Goal: Information Seeking & Learning: Find contact information

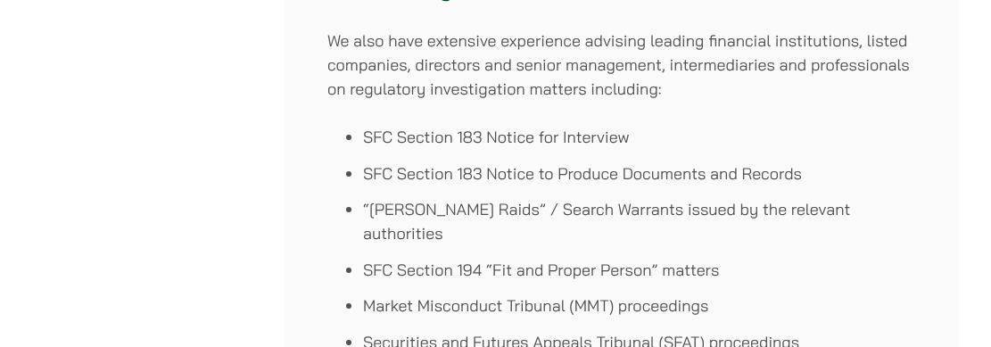
scroll to position [956, 0]
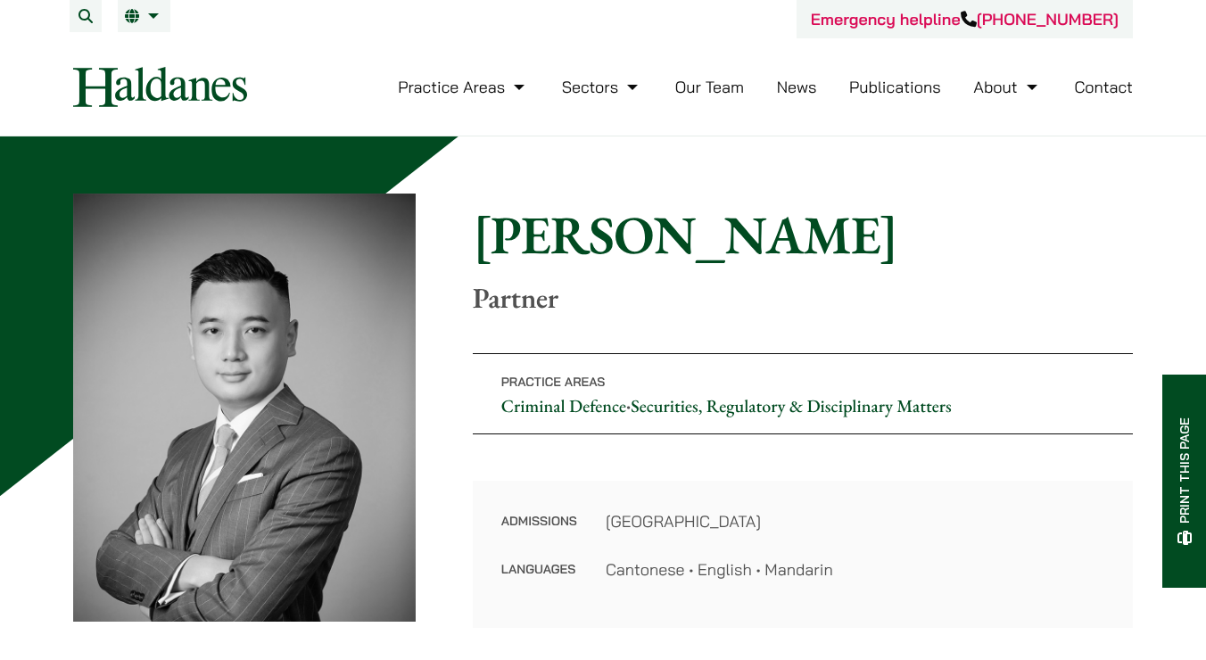
click at [726, 89] on link "Our Team" at bounding box center [709, 87] width 69 height 21
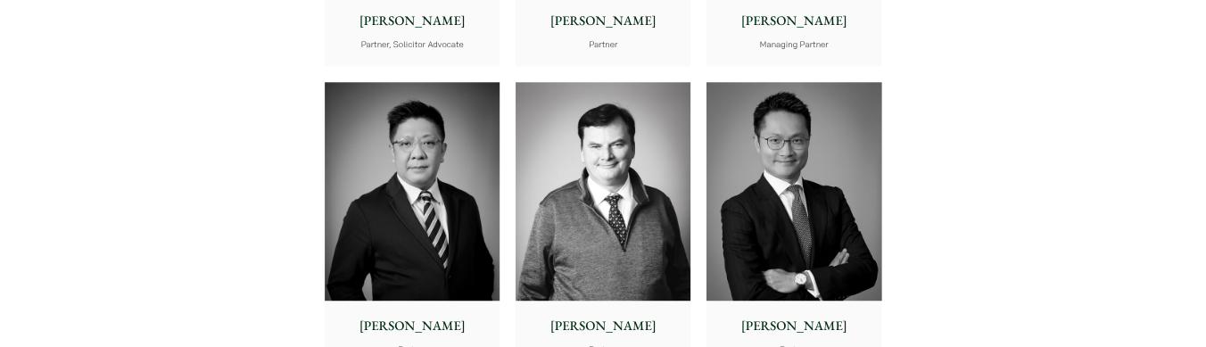
scroll to position [954, 0]
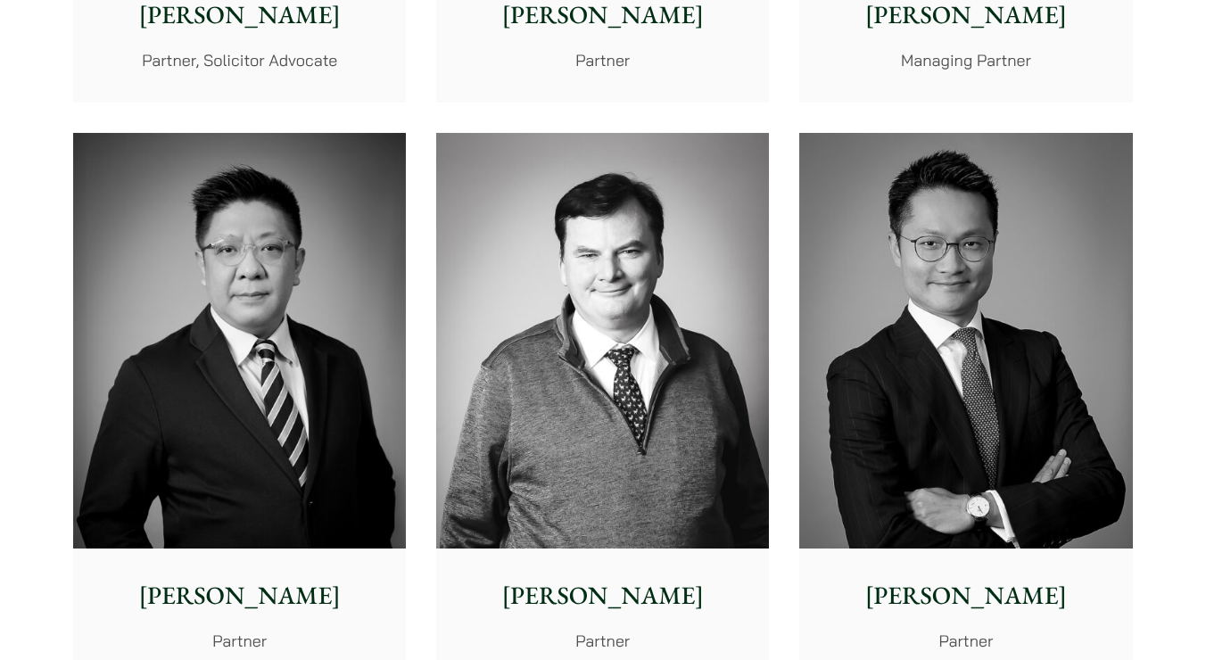
click at [1052, 362] on img at bounding box center [965, 341] width 333 height 417
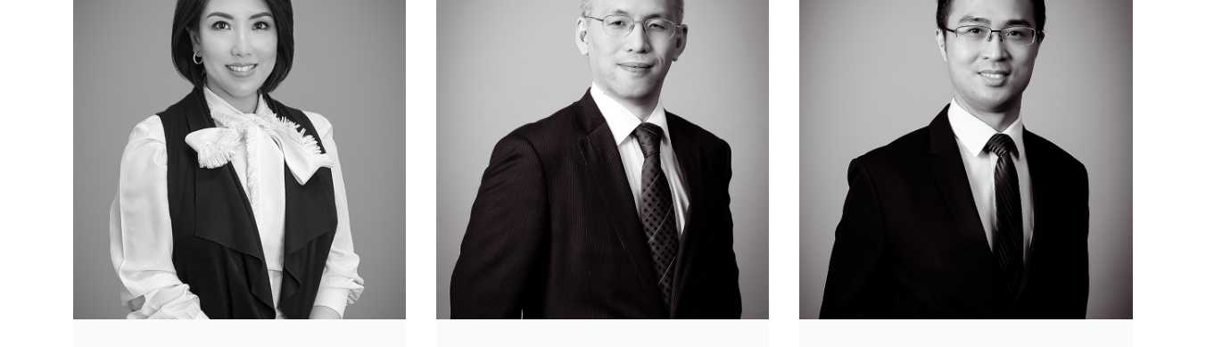
scroll to position [1711, 0]
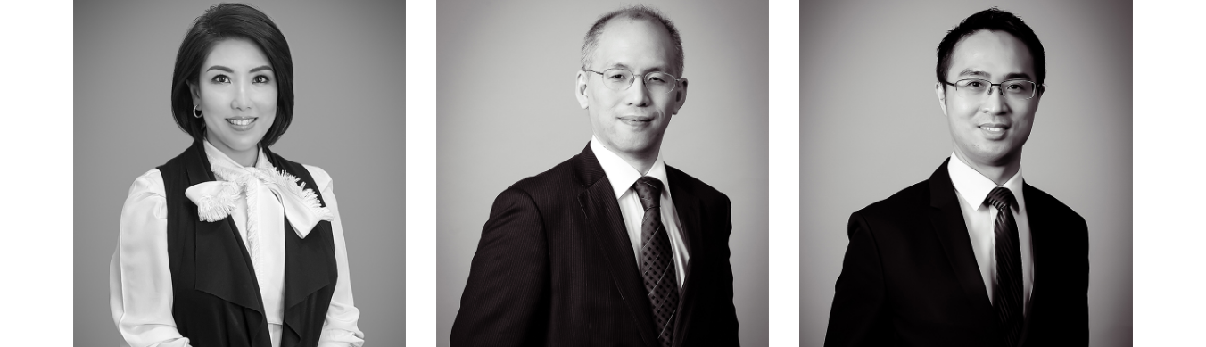
click at [274, 221] on img at bounding box center [239, 164] width 333 height 417
click at [975, 168] on img at bounding box center [965, 164] width 333 height 417
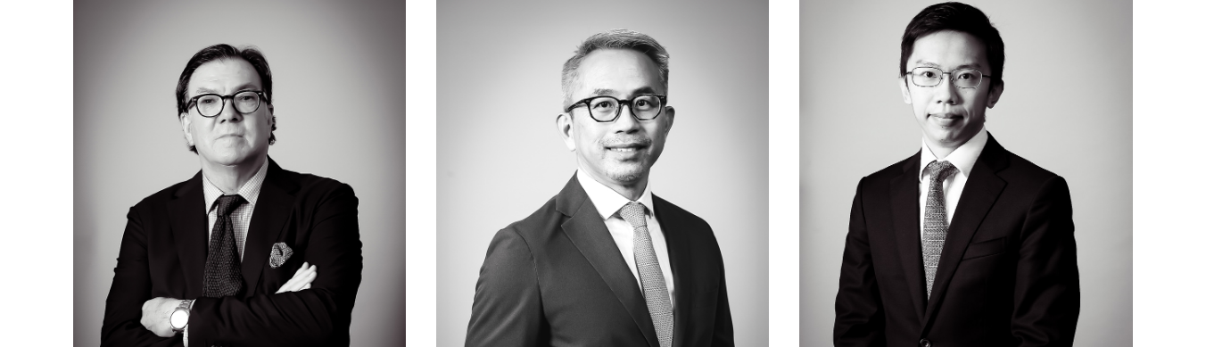
scroll to position [2248, 0]
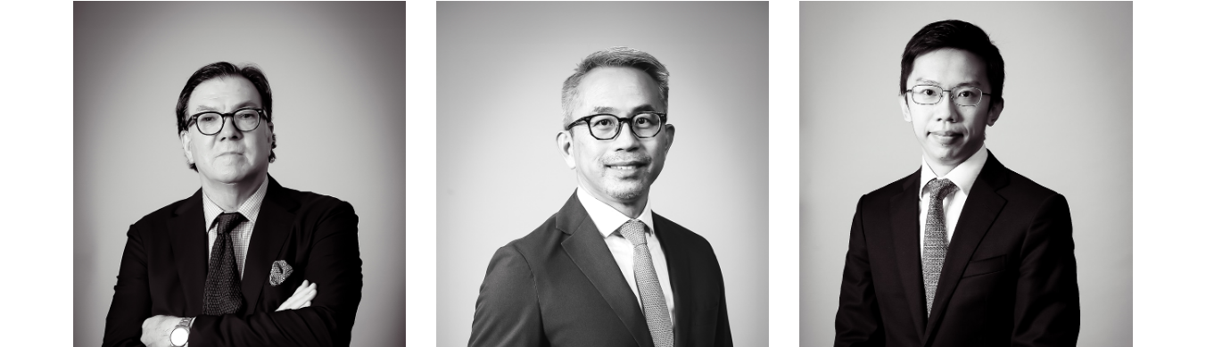
click at [901, 159] on img at bounding box center [965, 209] width 333 height 417
click at [633, 186] on img at bounding box center [602, 209] width 333 height 417
click at [350, 164] on img at bounding box center [239, 209] width 333 height 417
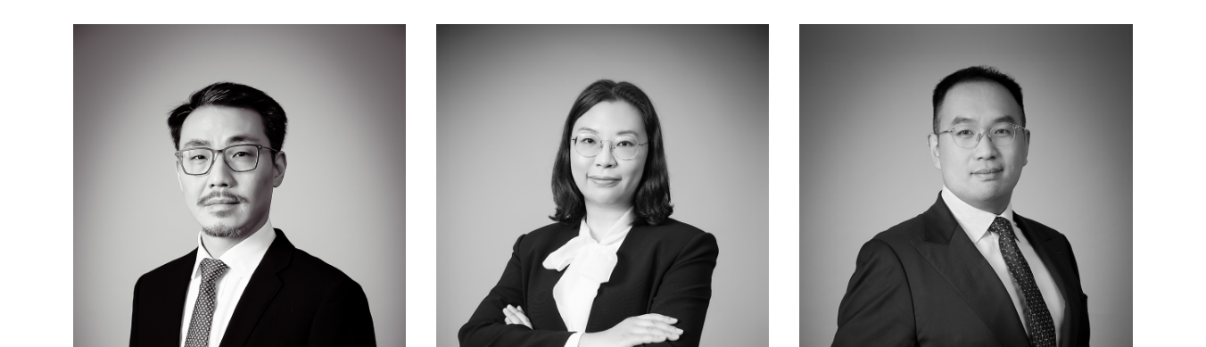
scroll to position [2832, 0]
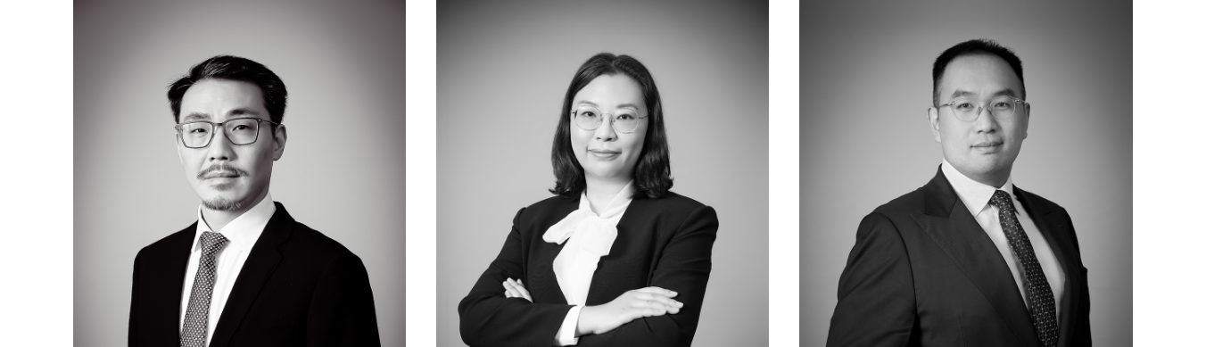
click at [312, 230] on img at bounding box center [239, 205] width 333 height 417
click at [542, 229] on img at bounding box center [602, 205] width 333 height 417
click at [1119, 196] on img at bounding box center [965, 205] width 333 height 417
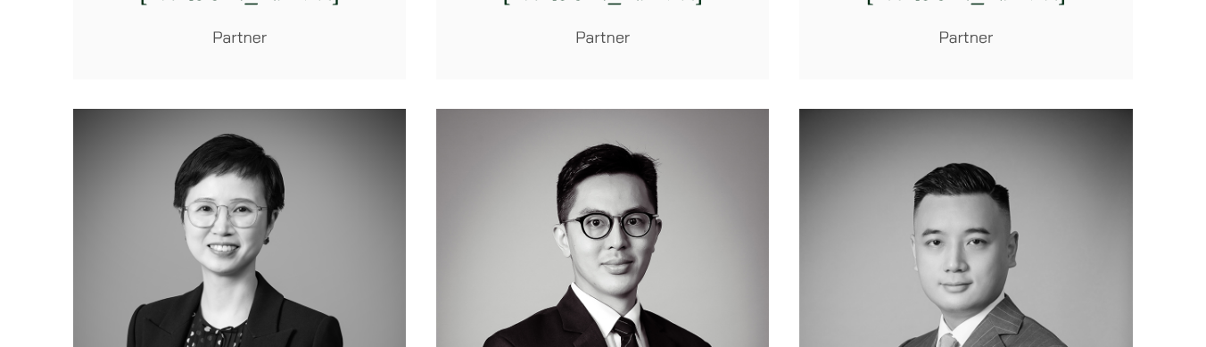
scroll to position [3370, 0]
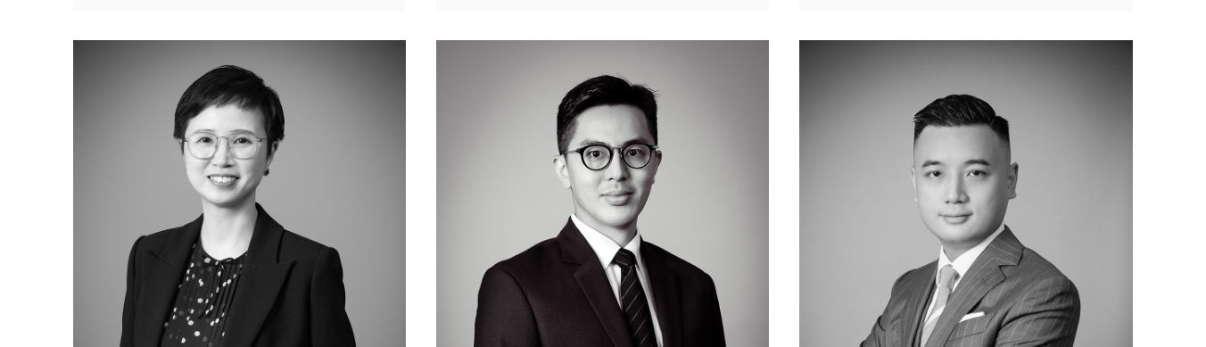
click at [966, 222] on img at bounding box center [965, 248] width 333 height 417
click at [613, 214] on img at bounding box center [602, 248] width 333 height 417
click at [349, 192] on img at bounding box center [239, 248] width 333 height 417
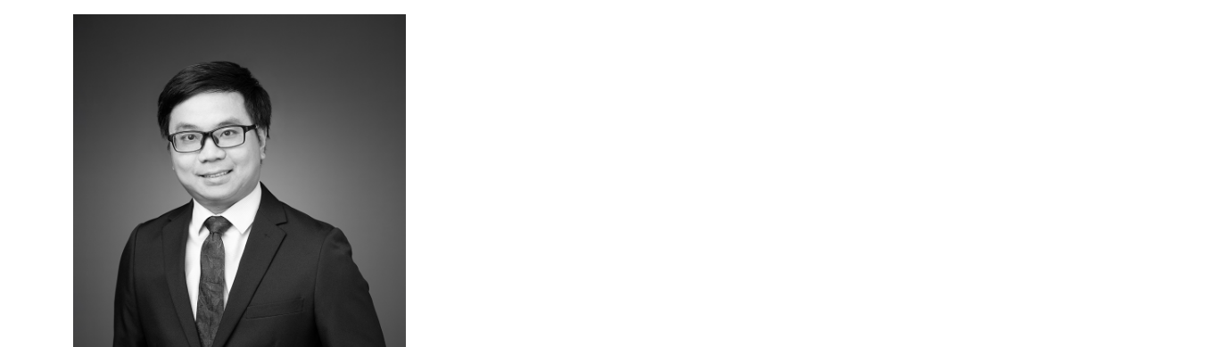
click at [312, 143] on img at bounding box center [239, 222] width 333 height 417
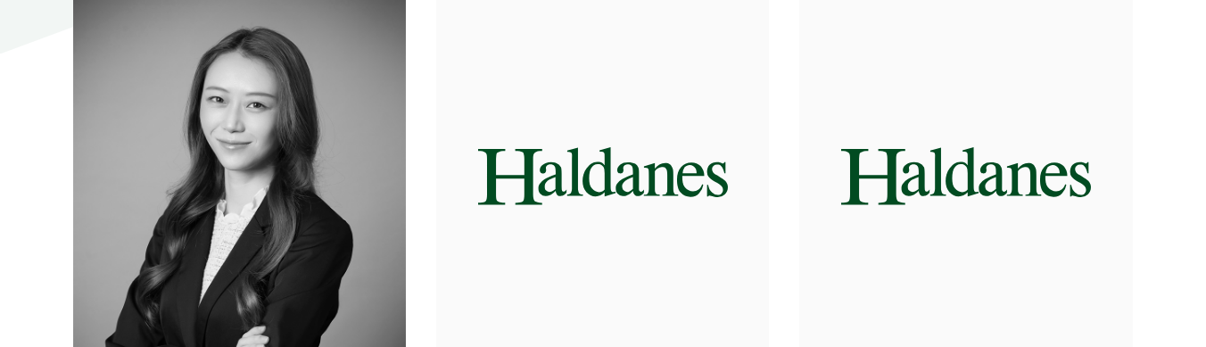
scroll to position [4751, 0]
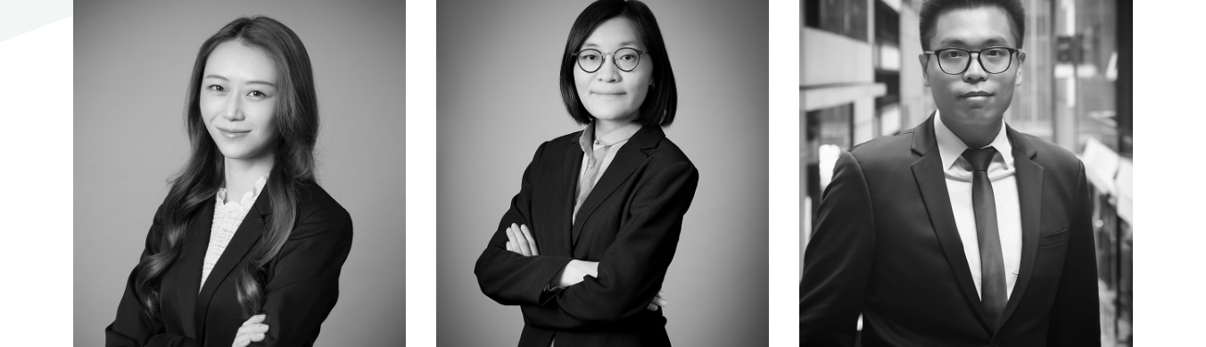
click at [297, 175] on img at bounding box center [239, 164] width 333 height 417
click at [504, 174] on img at bounding box center [602, 164] width 333 height 417
click at [990, 153] on img at bounding box center [965, 164] width 333 height 417
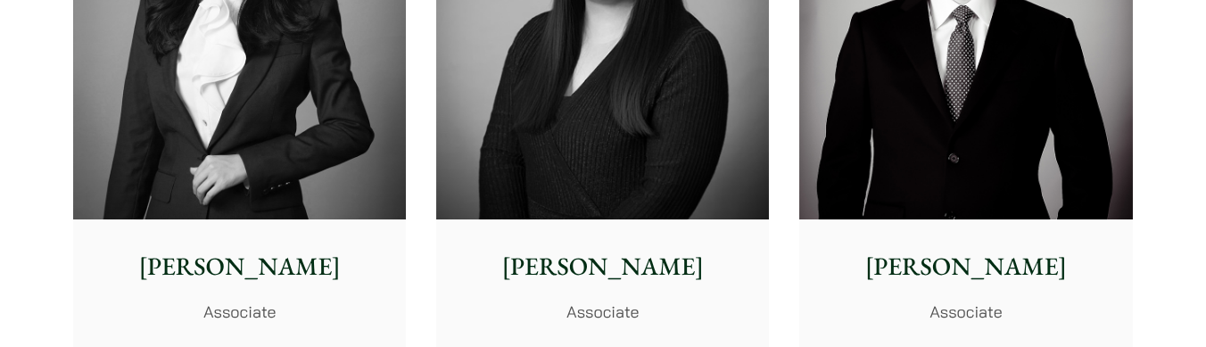
scroll to position [5438, 0]
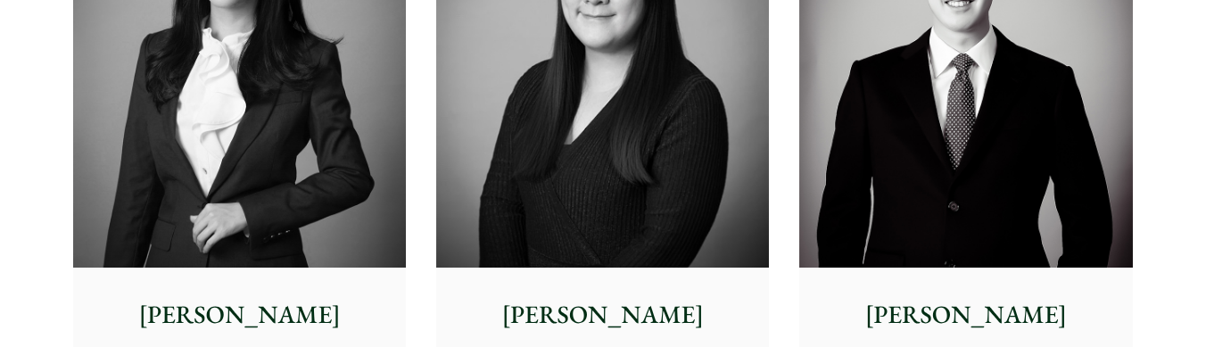
click at [968, 132] on img at bounding box center [965, 59] width 333 height 417
click at [657, 117] on img at bounding box center [602, 59] width 333 height 417
click at [163, 178] on img at bounding box center [239, 59] width 333 height 417
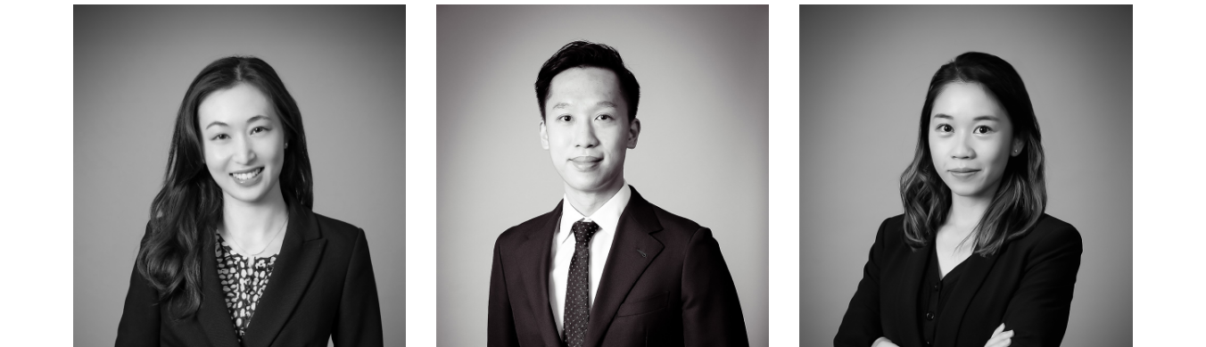
scroll to position [5898, 0]
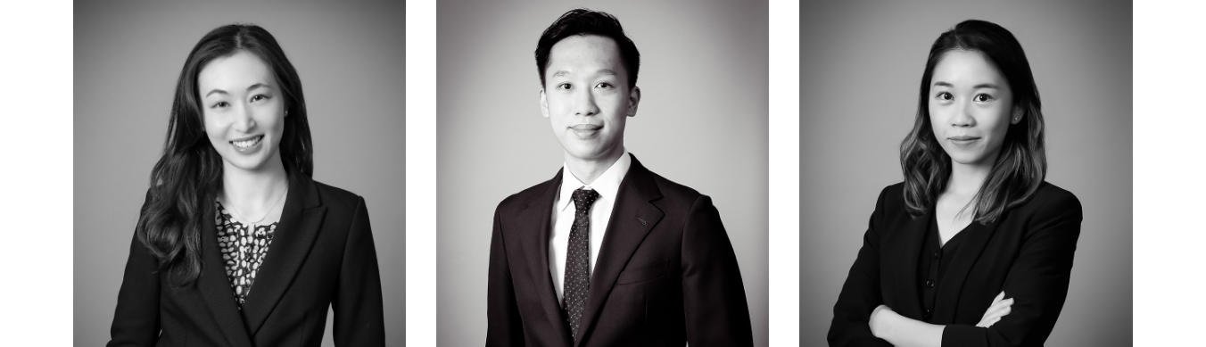
click at [226, 160] on img at bounding box center [239, 180] width 333 height 417
click at [568, 163] on img at bounding box center [602, 180] width 333 height 417
click at [952, 166] on img at bounding box center [965, 180] width 333 height 417
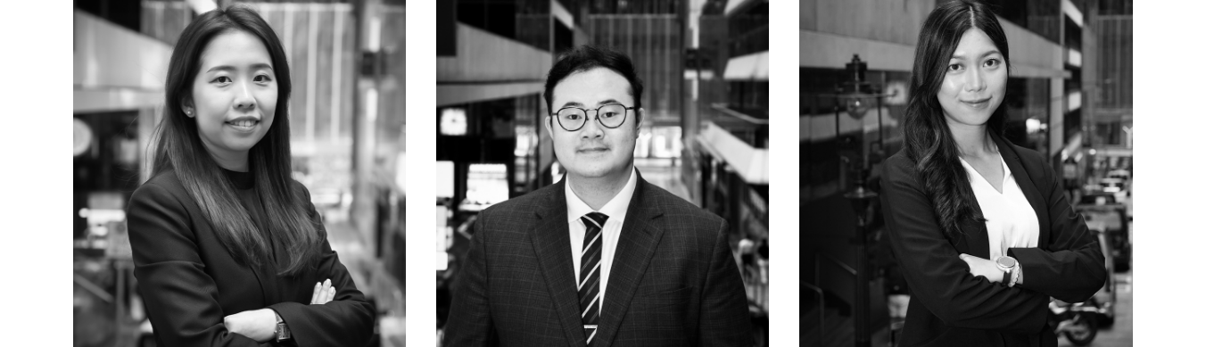
scroll to position [6477, 0]
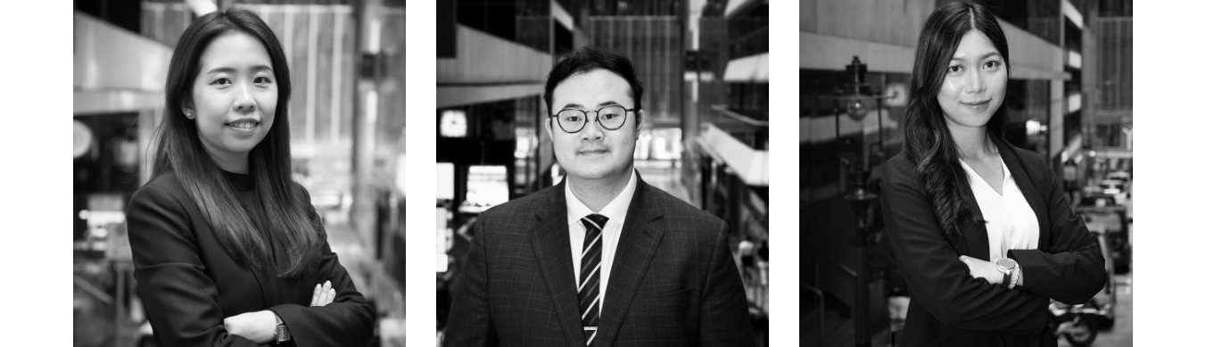
click at [327, 149] on img at bounding box center [239, 183] width 333 height 417
click at [537, 140] on img at bounding box center [602, 183] width 333 height 417
click at [945, 145] on img at bounding box center [965, 183] width 333 height 417
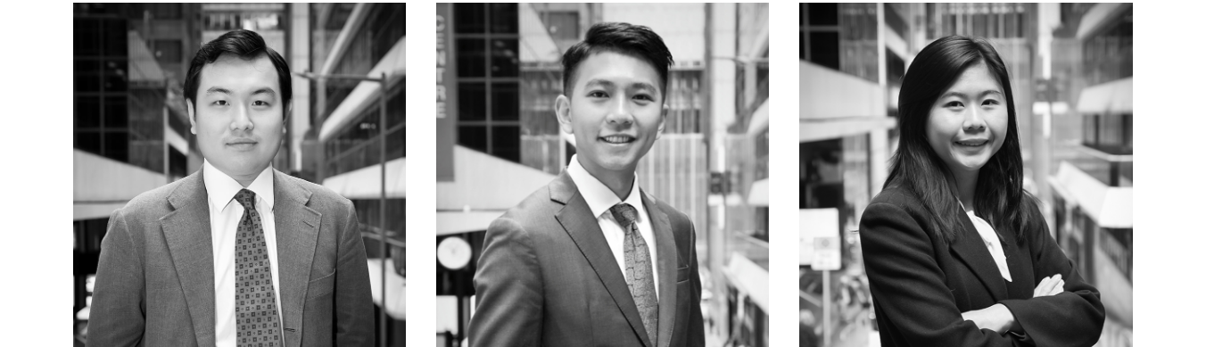
scroll to position [7056, 0]
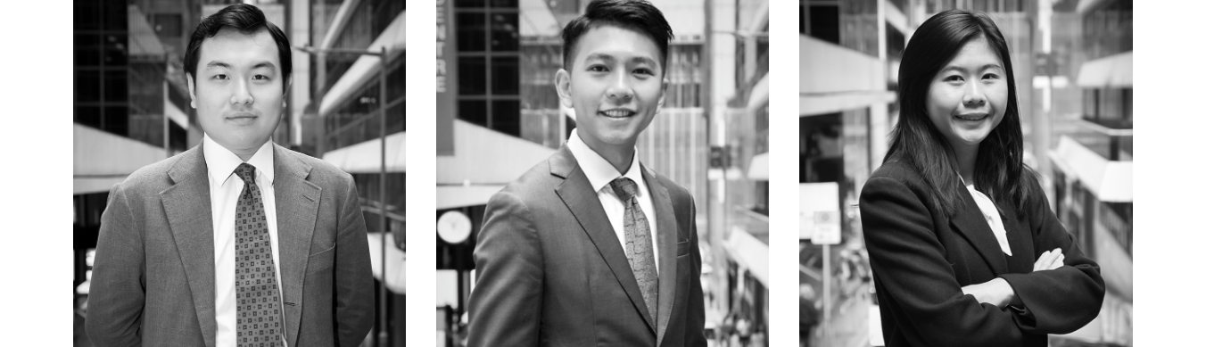
click at [312, 127] on img at bounding box center [239, 185] width 333 height 417
click at [638, 139] on img at bounding box center [602, 185] width 333 height 417
click at [1057, 171] on img at bounding box center [965, 185] width 333 height 417
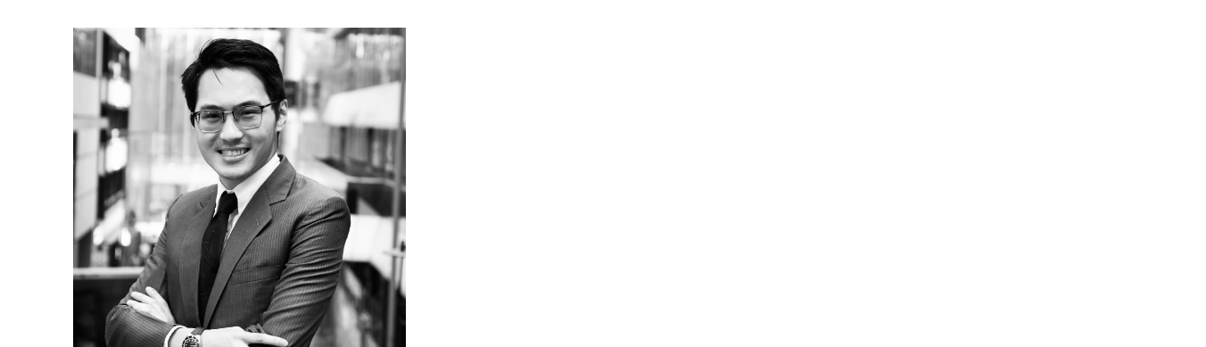
click at [223, 195] on img at bounding box center [239, 236] width 333 height 417
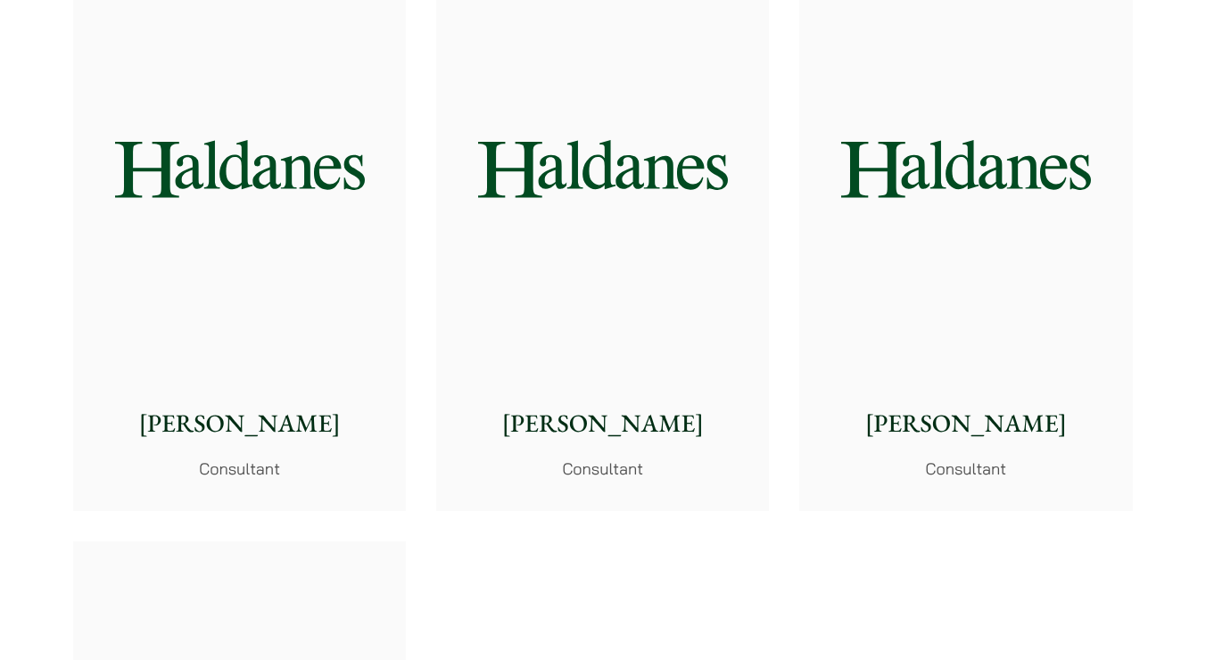
scroll to position [9054, 0]
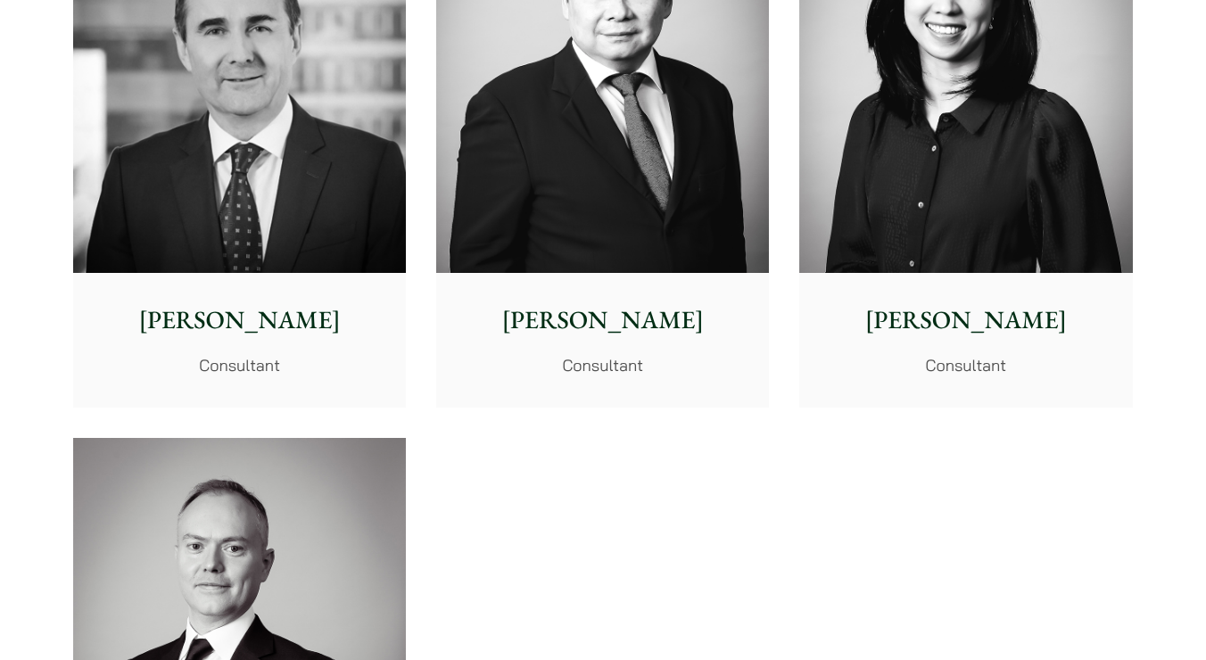
click at [666, 176] on img at bounding box center [602, 65] width 333 height 417
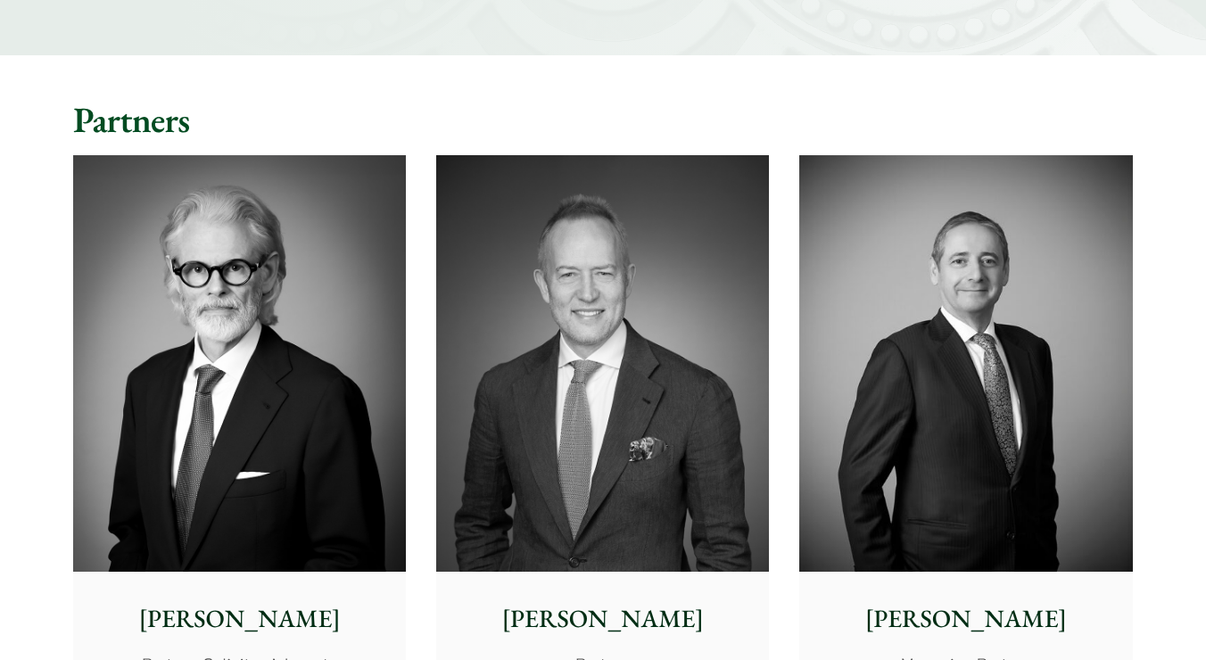
scroll to position [358, 0]
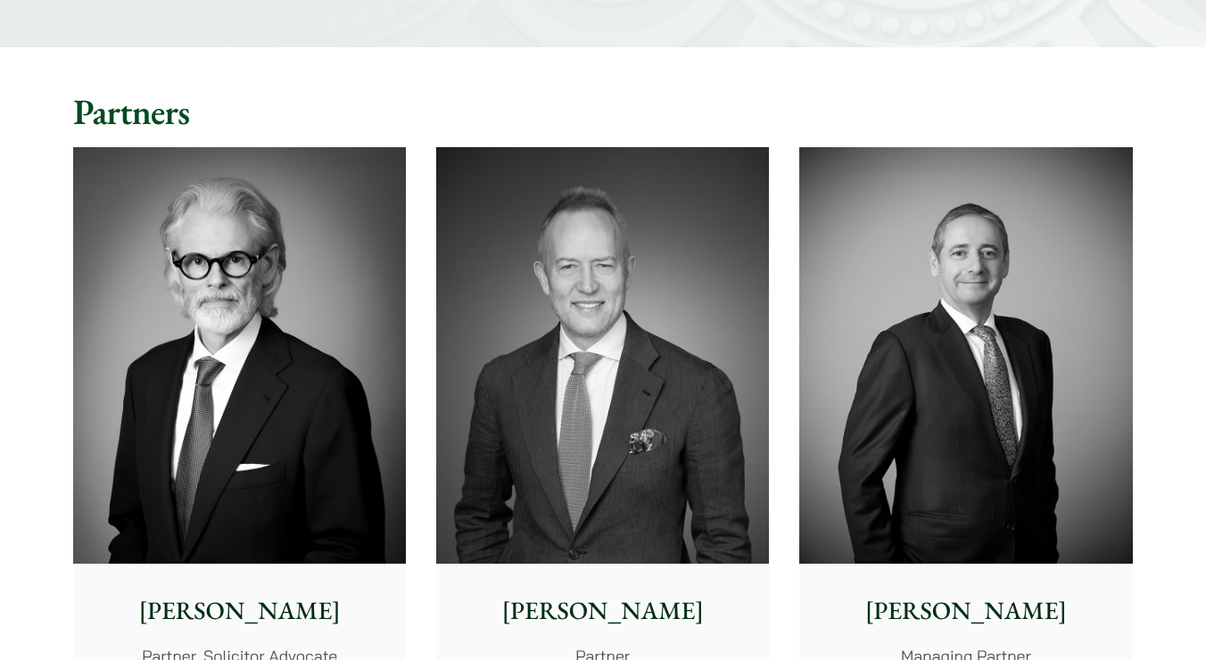
click at [366, 382] on img at bounding box center [239, 355] width 333 height 417
click at [561, 399] on img at bounding box center [602, 355] width 333 height 417
click at [1006, 362] on img at bounding box center [965, 355] width 333 height 417
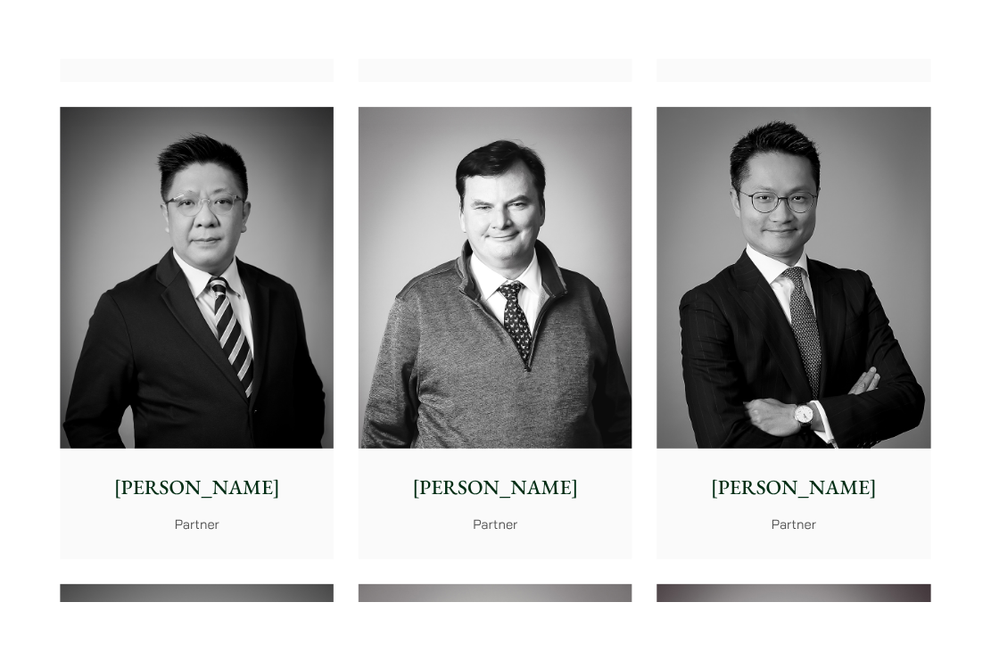
scroll to position [1065, 0]
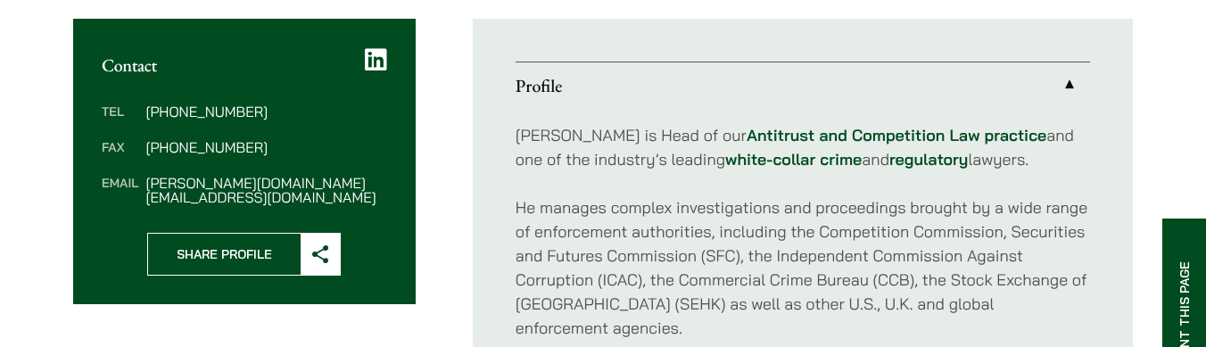
scroll to position [687, 0]
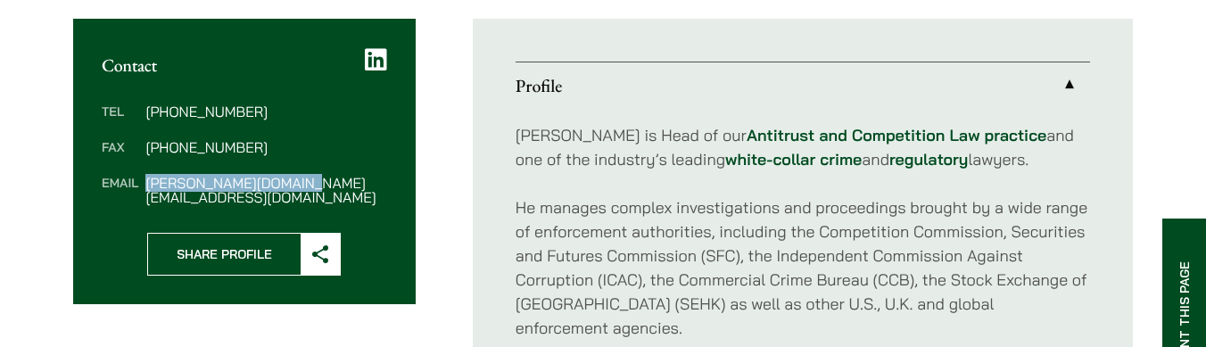
drag, startPoint x: 325, startPoint y: 169, endPoint x: 145, endPoint y: 168, distance: 179.3
click at [145, 176] on dd "felix.ng@haldanes.com" at bounding box center [265, 190] width 241 height 29
copy dd "felix.ng@haldanes.com"
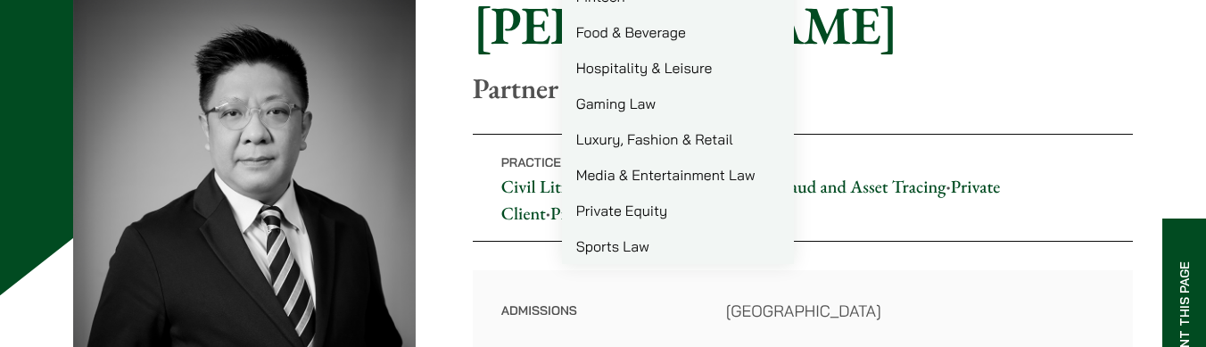
scroll to position [209, 0]
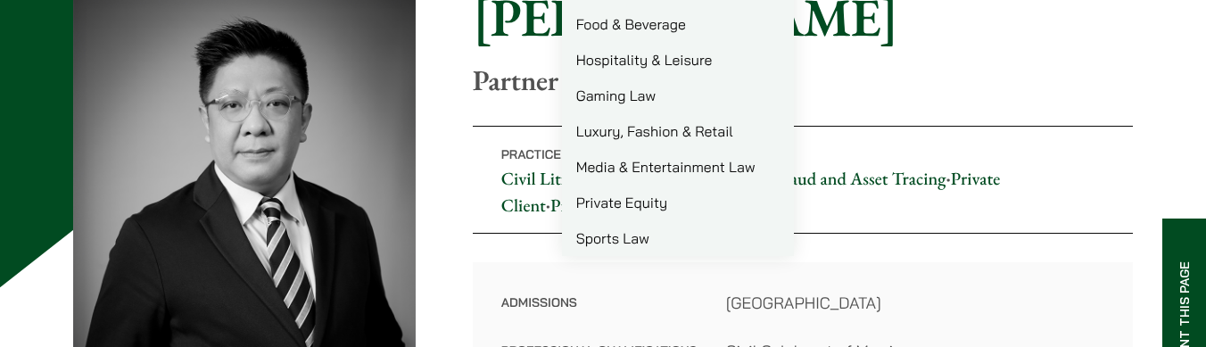
click at [494, 302] on div "Admissions Hong Kong Professional Qualifications Civil Celebrant of Marriages L…" at bounding box center [803, 351] width 660 height 178
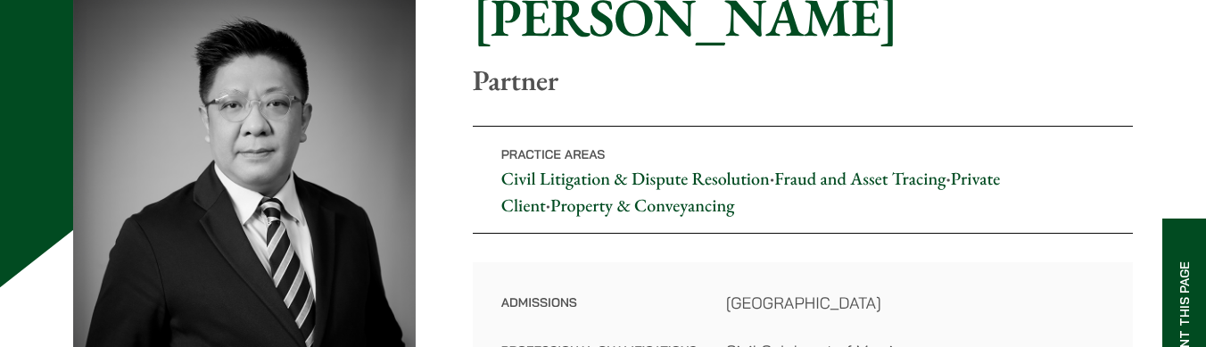
scroll to position [232, 0]
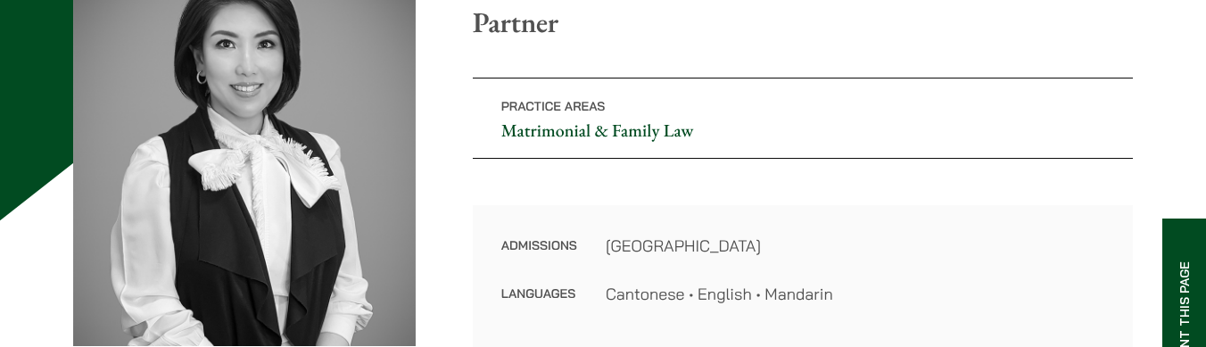
scroll to position [313, 0]
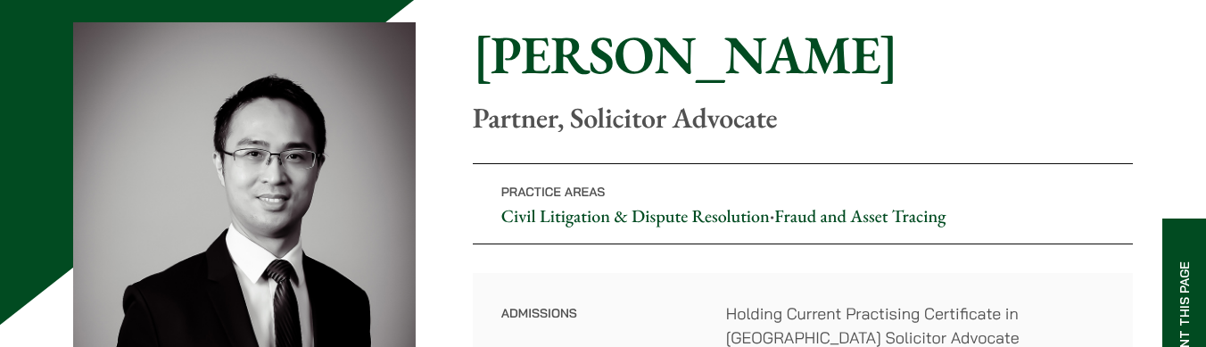
scroll to position [191, 0]
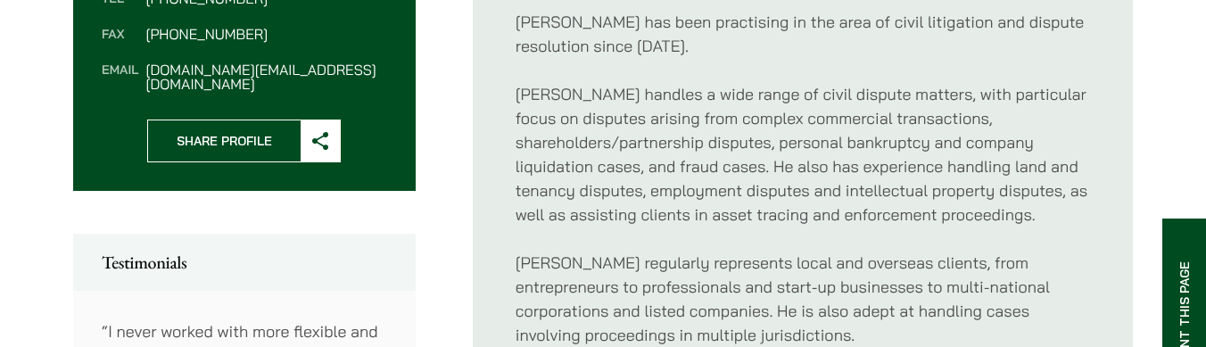
scroll to position [844, 0]
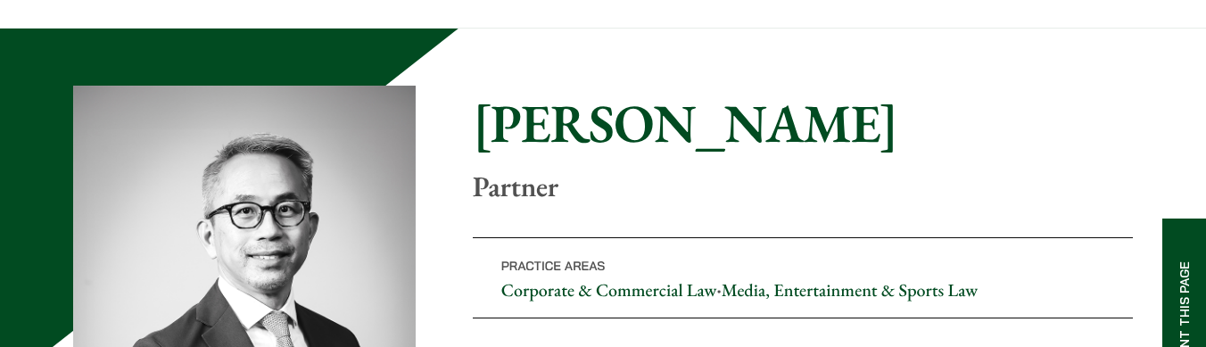
scroll to position [118, 0]
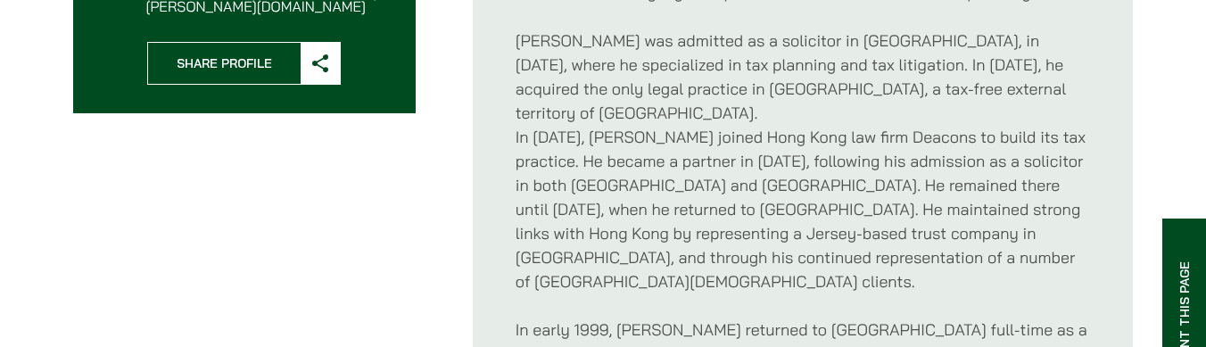
scroll to position [845, 1]
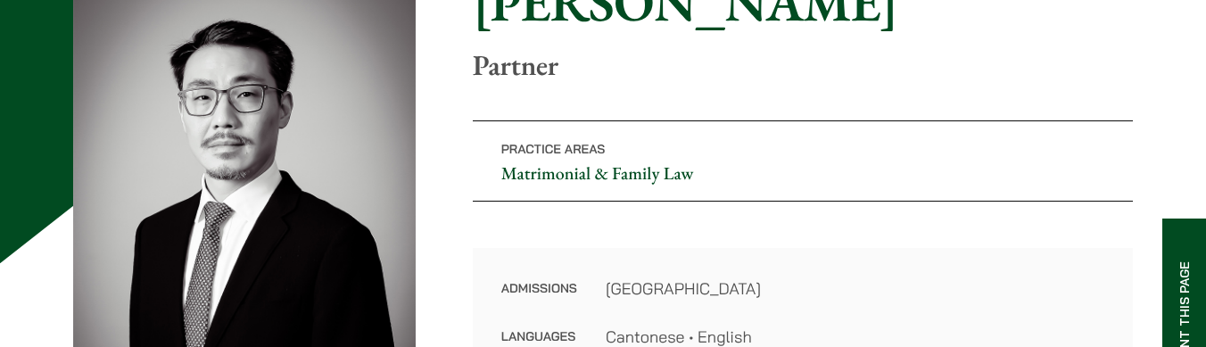
scroll to position [351, 0]
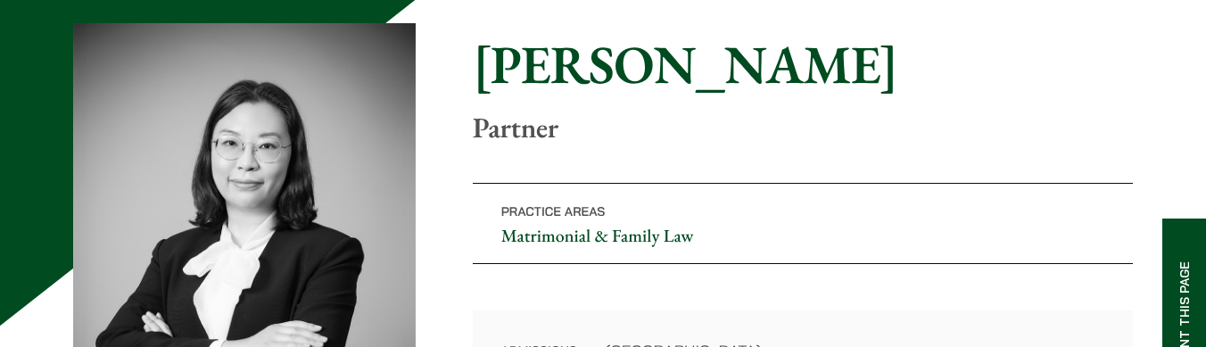
scroll to position [196, 0]
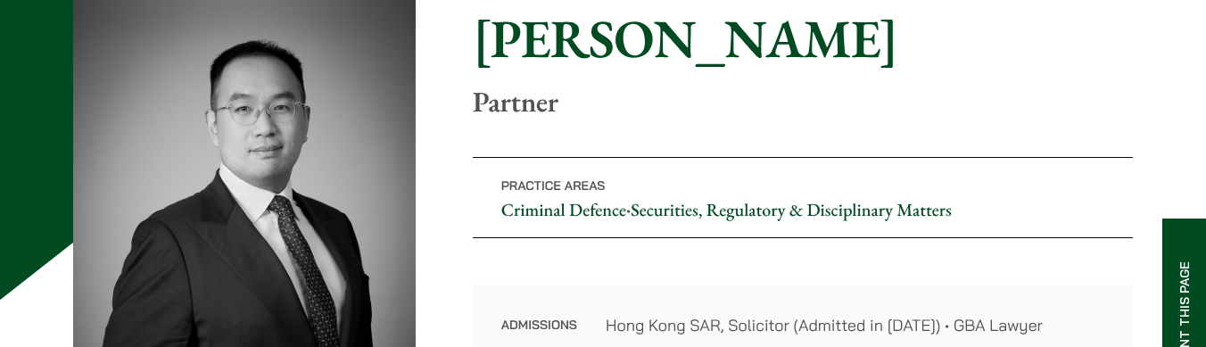
scroll to position [198, 0]
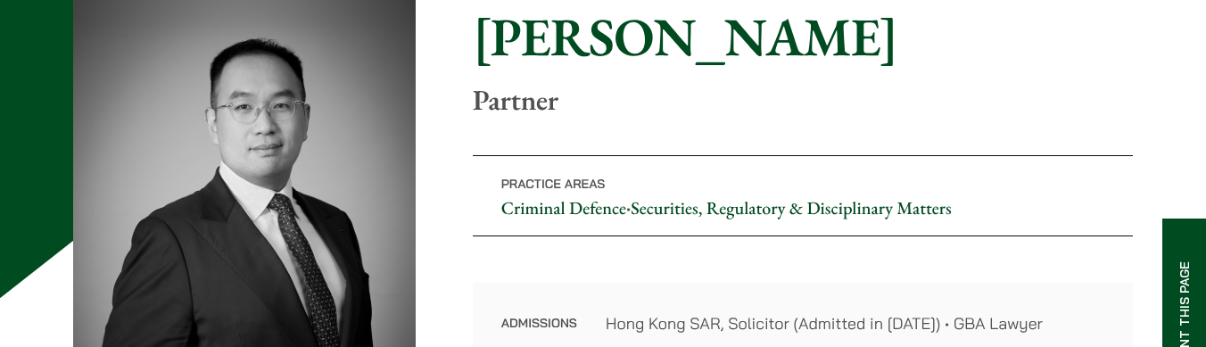
click at [771, 266] on div "Home » Lawyers » Paul Wang Paul Wang Partner Practice Areas Criminal Defence • …" at bounding box center [603, 213] width 1060 height 434
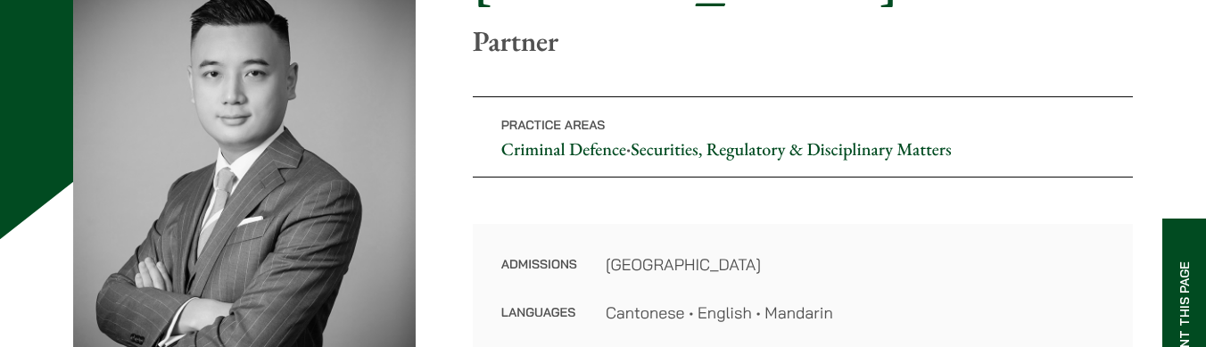
click at [739, 213] on div "Home » Lawyers » Timothy Wan Timothy Wan Partner Practice Areas Criminal Defenc…" at bounding box center [603, 154] width 1060 height 434
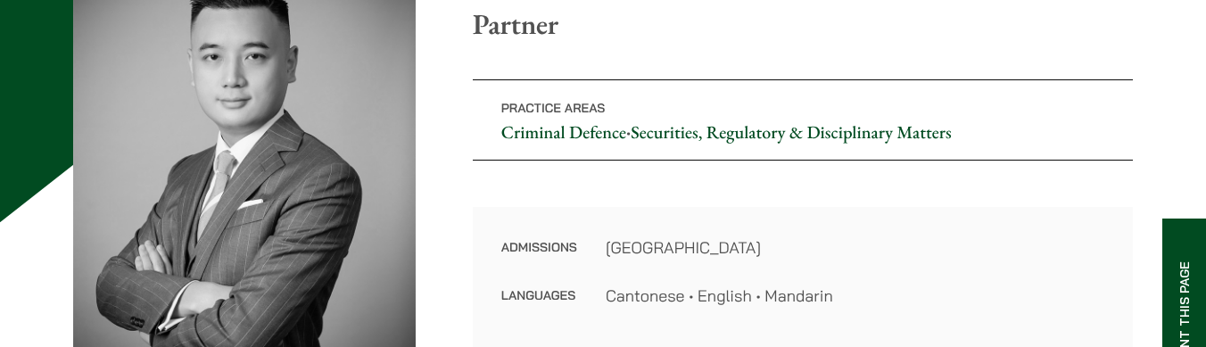
scroll to position [203, 0]
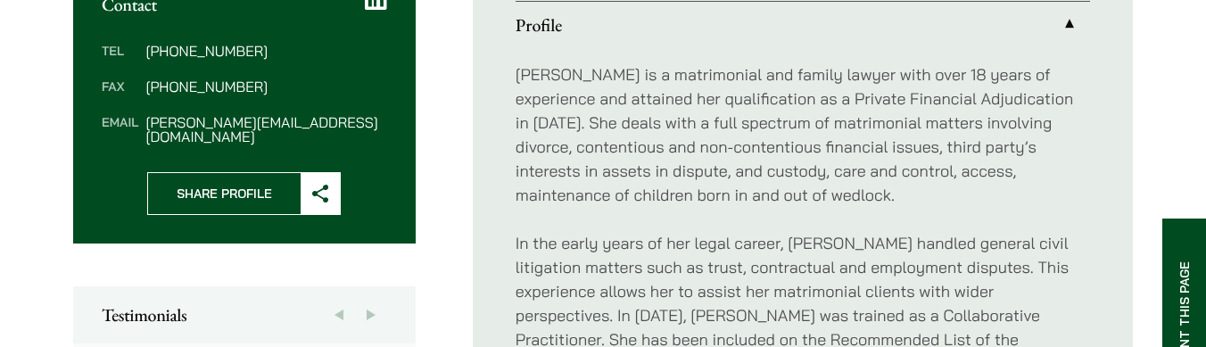
scroll to position [739, 0]
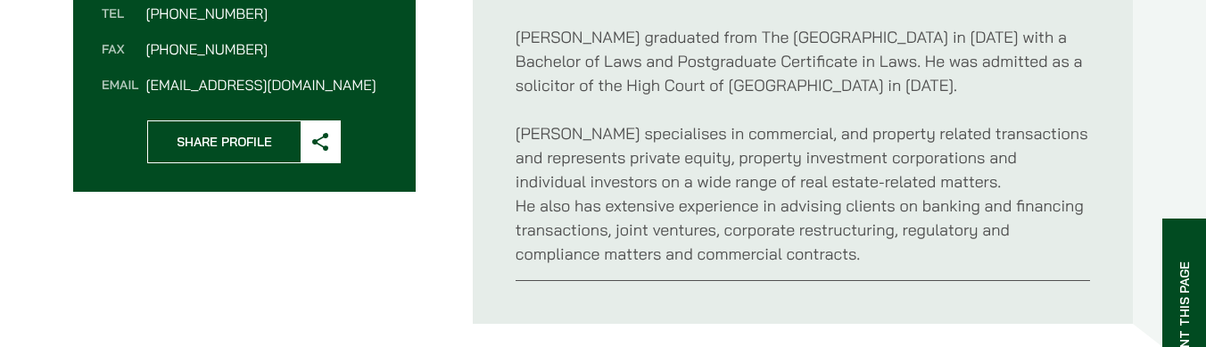
scroll to position [765, 0]
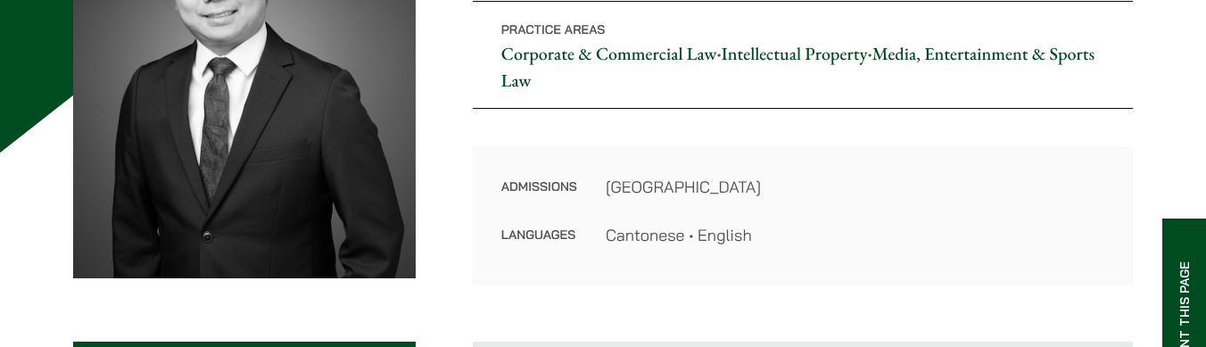
scroll to position [316, 0]
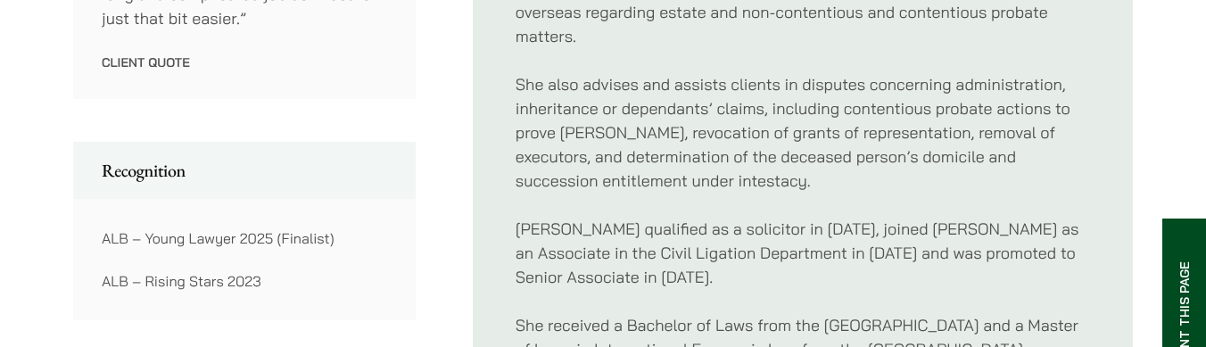
scroll to position [1189, 0]
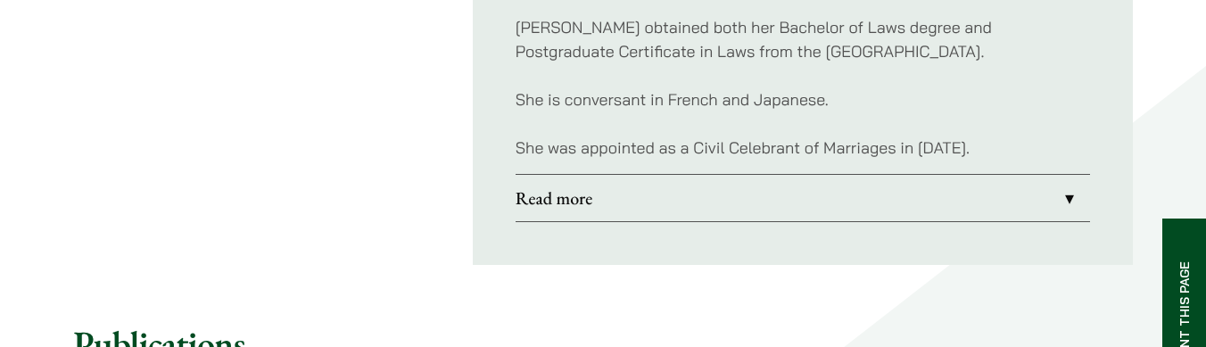
scroll to position [1341, 0]
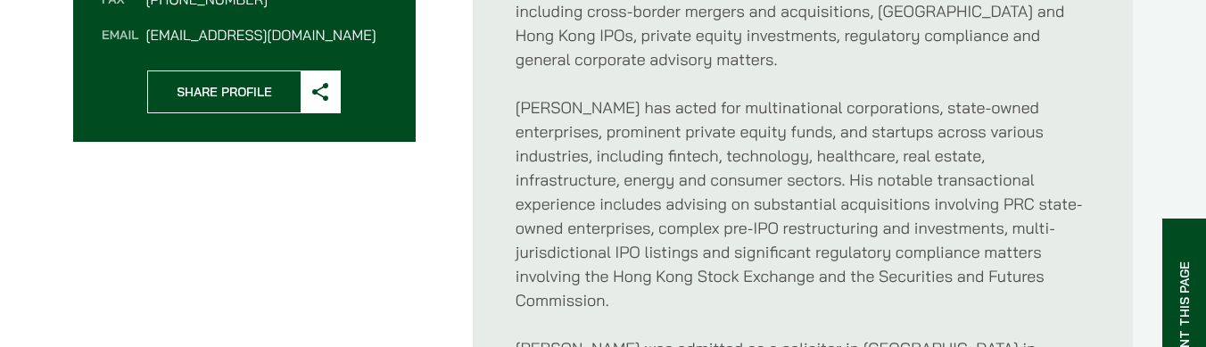
scroll to position [825, 0]
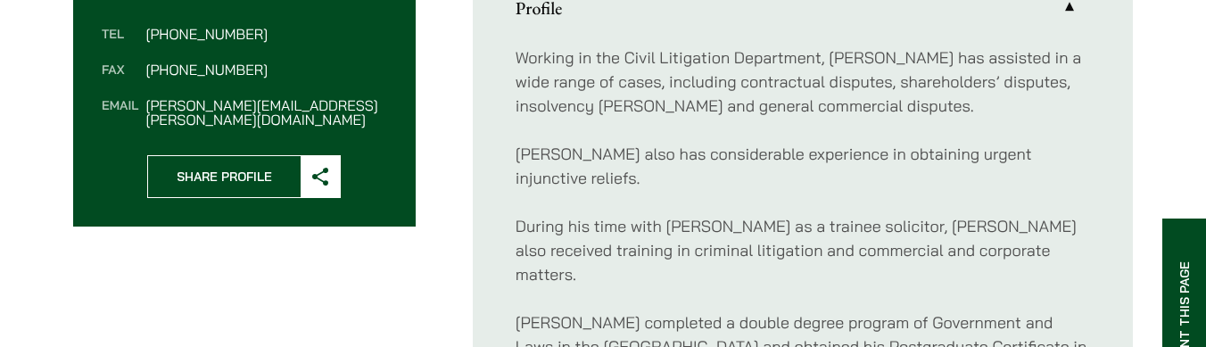
scroll to position [755, 0]
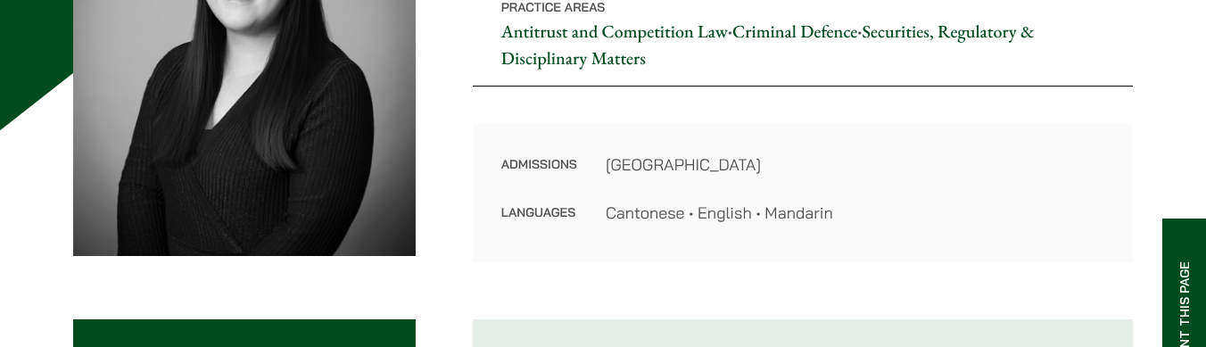
scroll to position [344, 0]
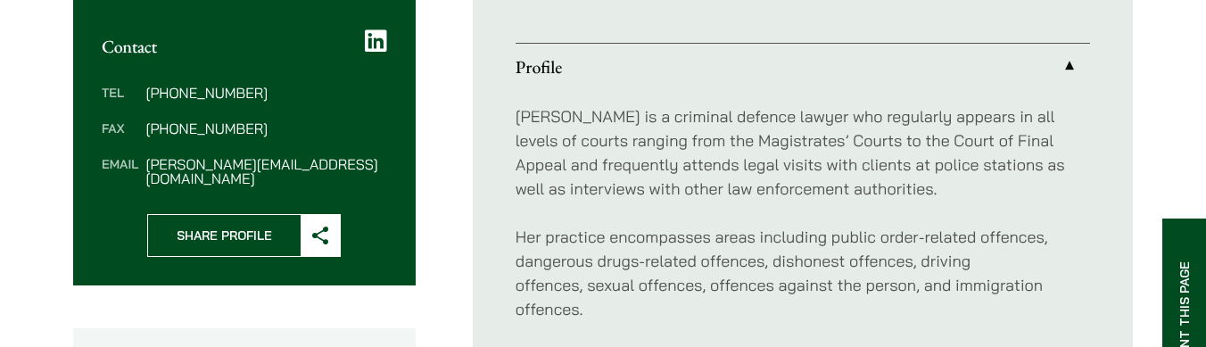
scroll to position [687, 0]
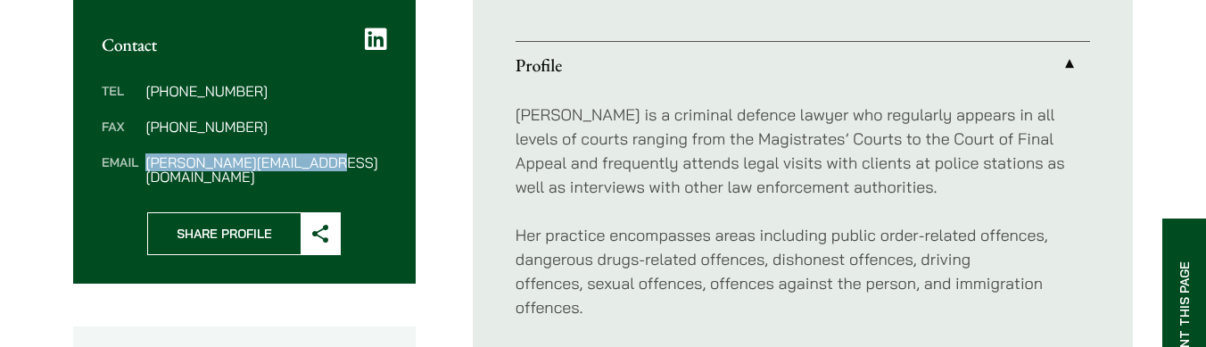
drag, startPoint x: 143, startPoint y: 163, endPoint x: 318, endPoint y: 169, distance: 174.9
click at [318, 169] on dl "Tel [PHONE_NUMBER] Fax [PHONE_NUMBER] Email [PERSON_NAME][EMAIL_ADDRESS][DOMAIN…" at bounding box center [244, 134] width 285 height 100
drag, startPoint x: 335, startPoint y: 161, endPoint x: 141, endPoint y: 165, distance: 193.6
click at [141, 165] on dl "Tel (852) 2230 2842 Fax (852) 2845 1637 Email florence.yan@haldanes.com" at bounding box center [244, 134] width 285 height 100
copy dl "florence.yan@haldanes.com"
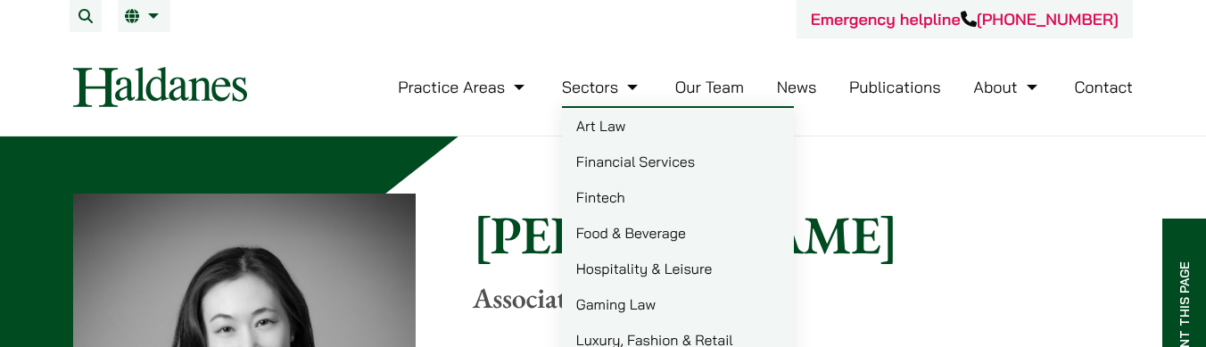
scroll to position [45, 1]
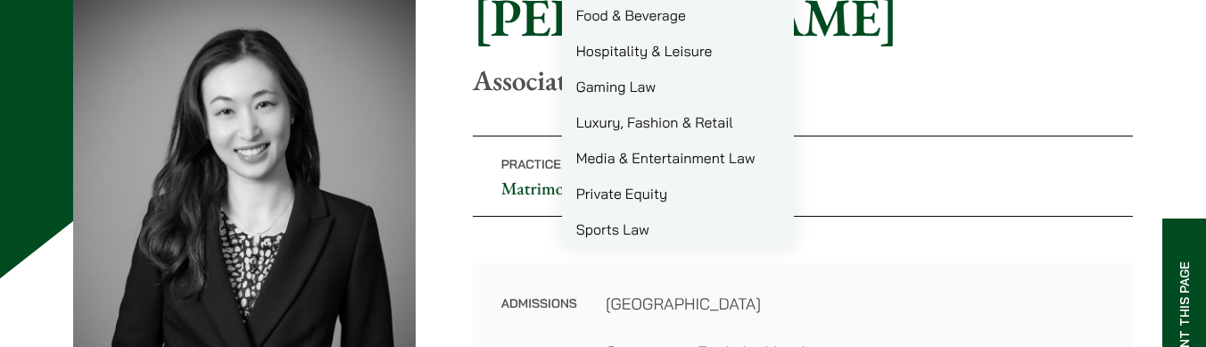
click at [537, 209] on p "Practice Areas Matrimonial & Family Law" at bounding box center [803, 176] width 660 height 81
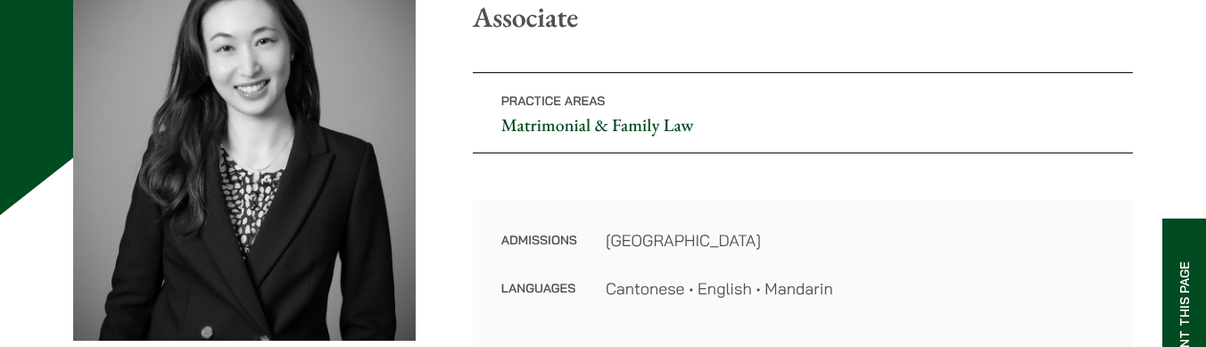
scroll to position [297, 0]
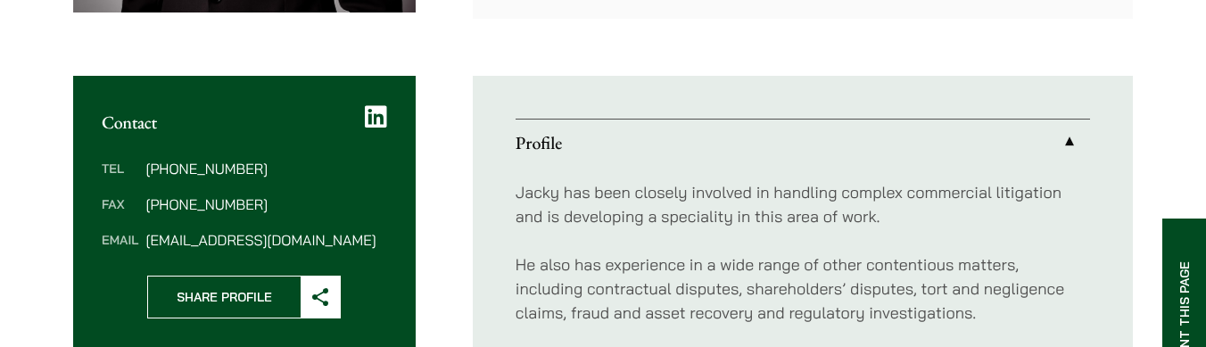
scroll to position [632, 0]
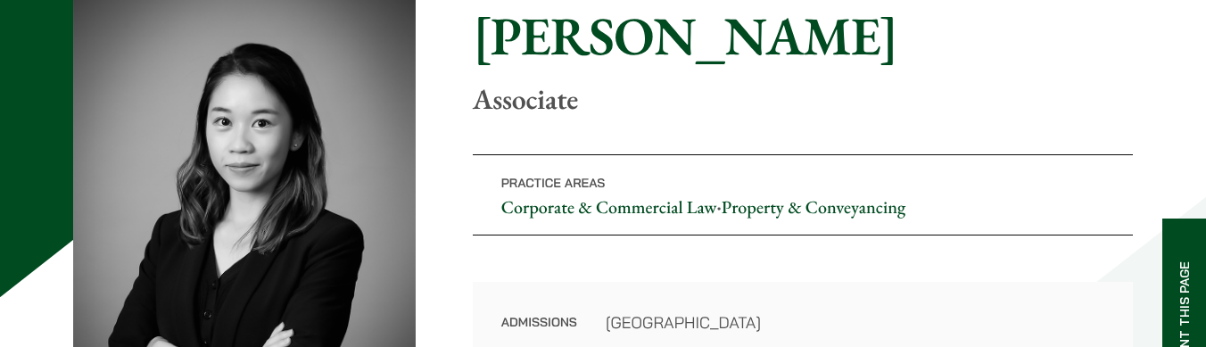
scroll to position [255, 0]
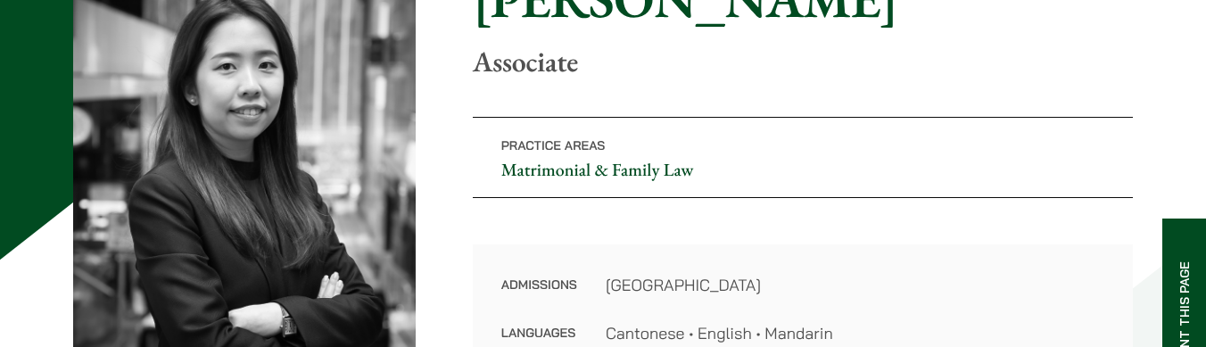
scroll to position [252, 0]
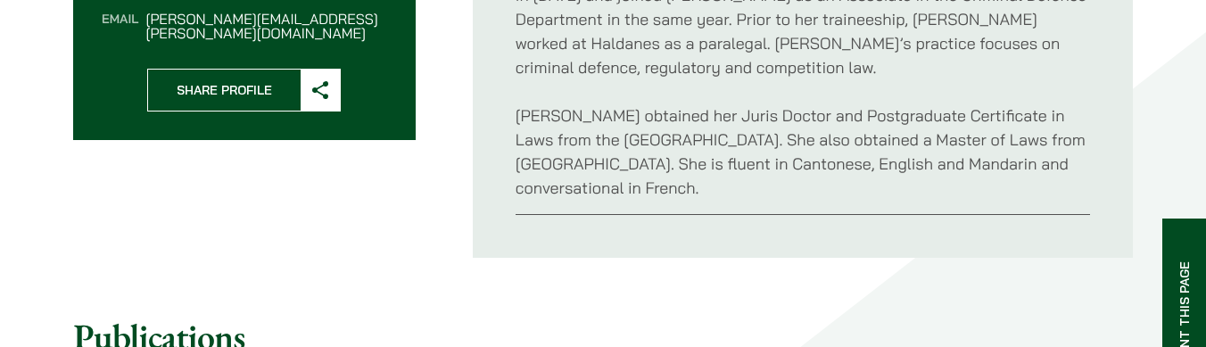
scroll to position [833, 0]
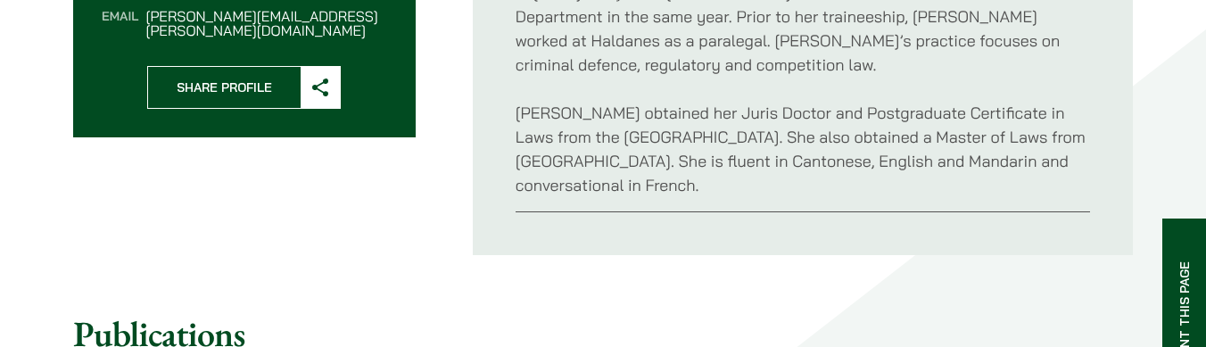
click at [712, 219] on ul "Profile An antitrust and competition lawyer, [PERSON_NAME] qualified as a solic…" at bounding box center [803, 53] width 660 height 403
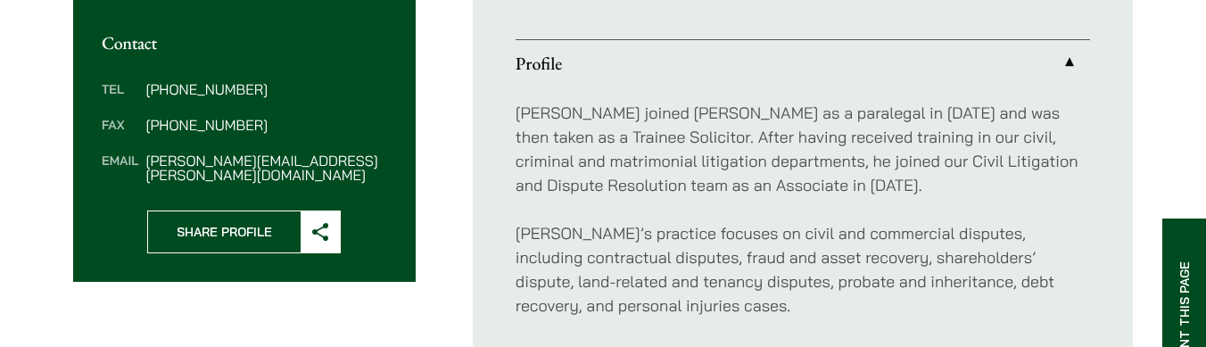
scroll to position [616, 0]
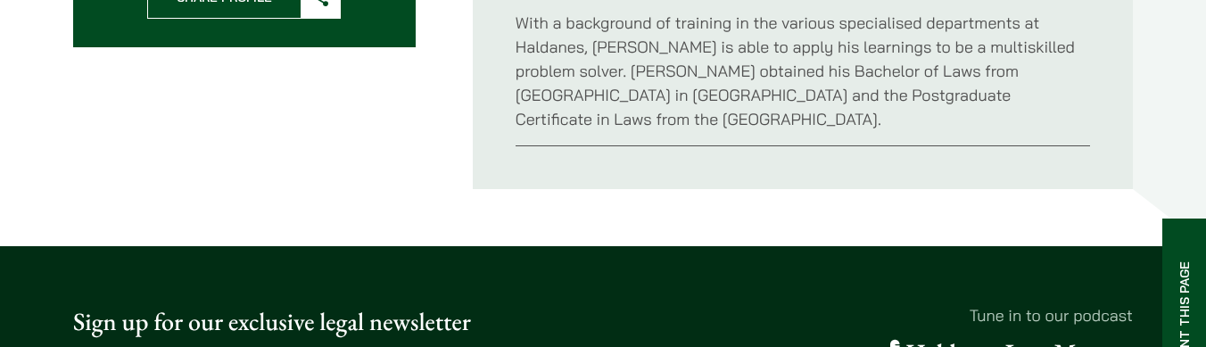
scroll to position [1013, 0]
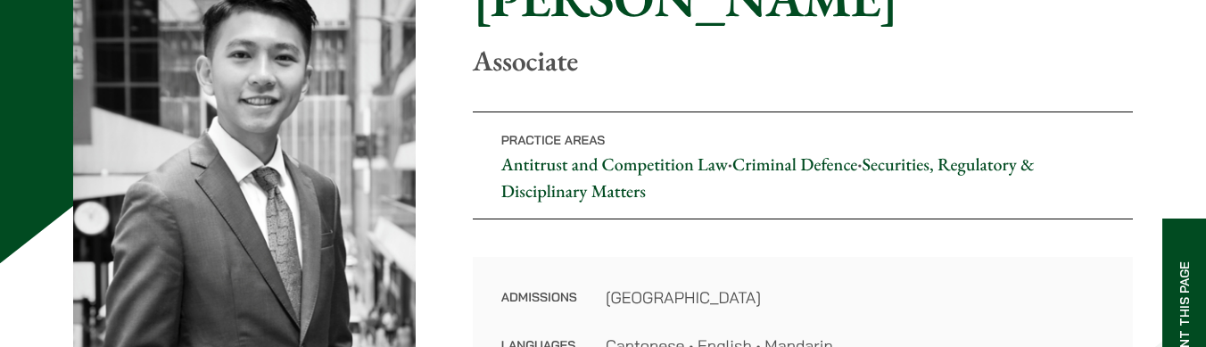
scroll to position [227, 0]
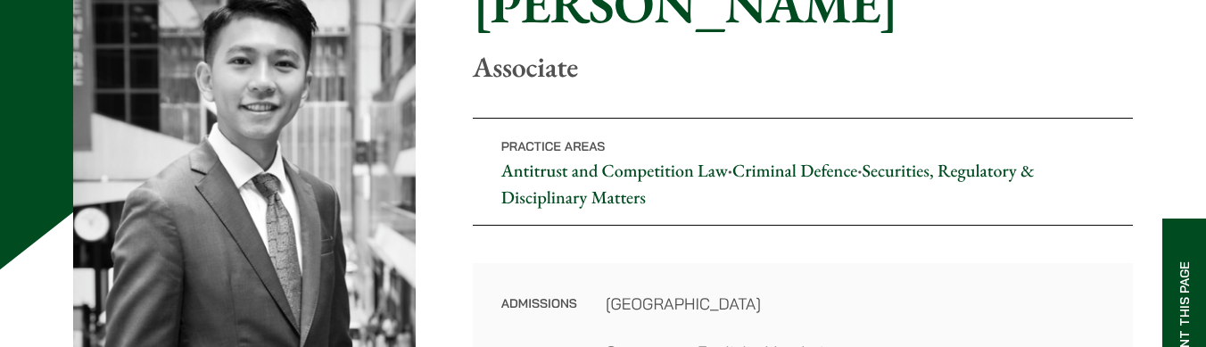
click at [747, 197] on p "Practice Areas Antitrust and Competition Law • Criminal Defence • Securities, R…" at bounding box center [803, 172] width 660 height 108
click at [722, 250] on div "Home » Lawyers » Brian Fung Brian Fung Associate Practice Areas Antitrust and C…" at bounding box center [603, 184] width 1060 height 434
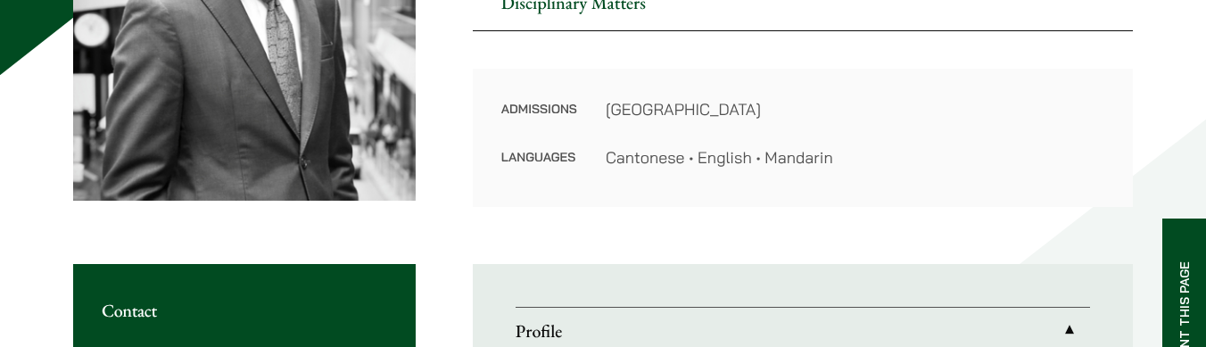
scroll to position [696, 0]
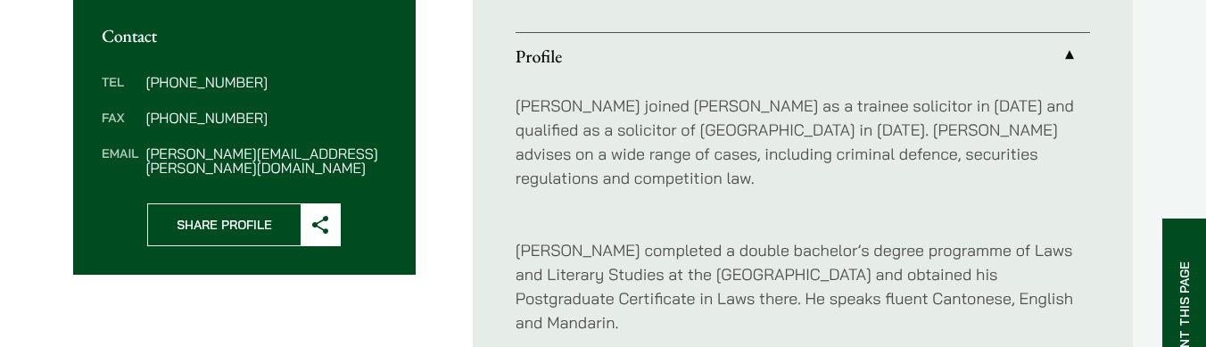
click at [687, 160] on p "Brian joined Haldanes as a trainee solicitor in 2022 and qualified as a solicit…" at bounding box center [803, 142] width 575 height 96
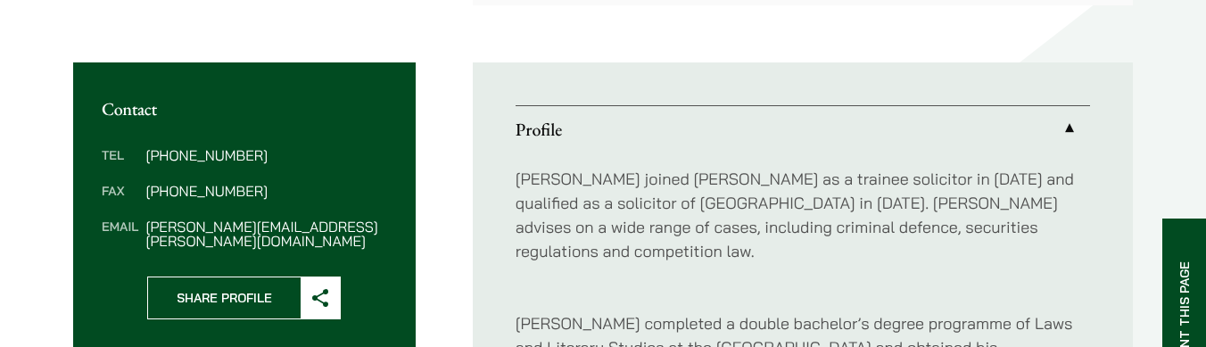
scroll to position [646, 0]
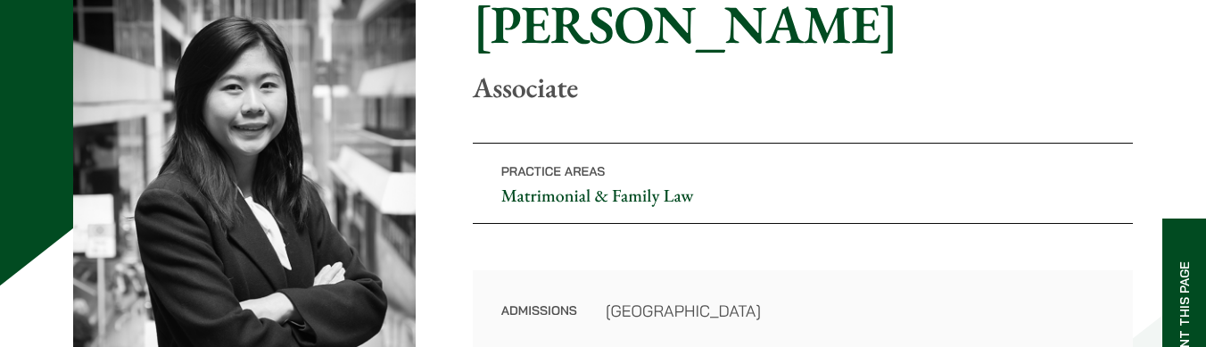
scroll to position [282, 0]
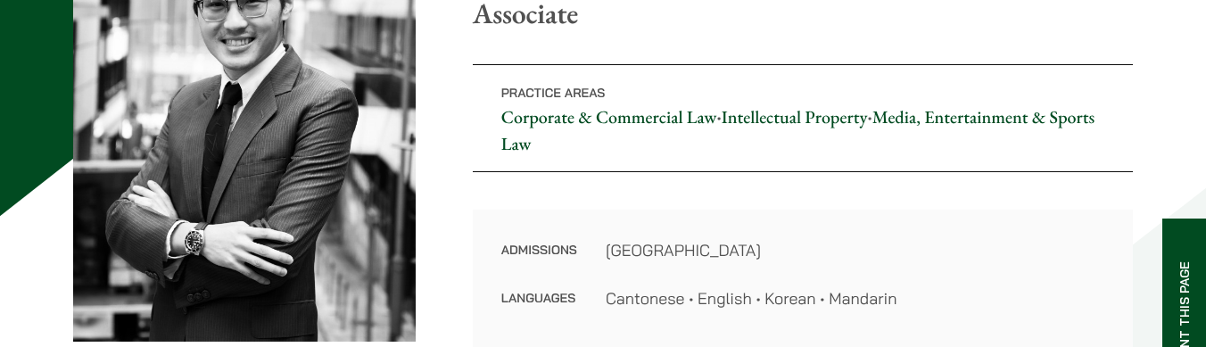
scroll to position [252, 0]
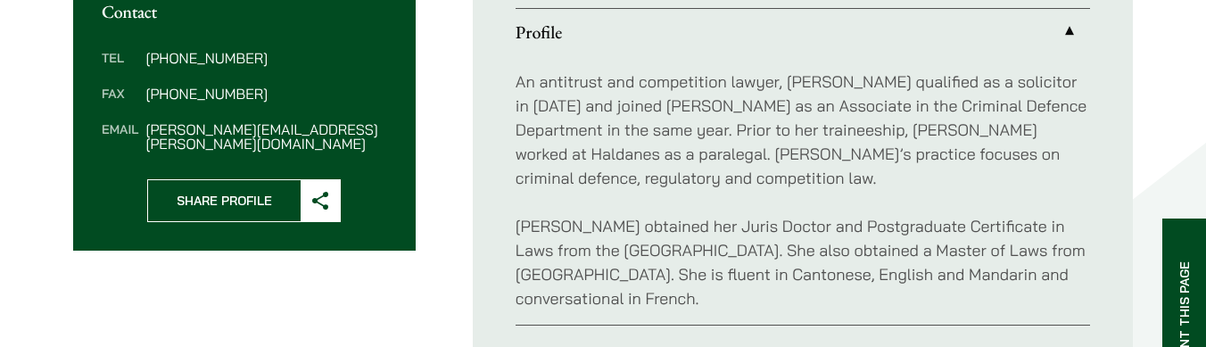
scroll to position [732, 0]
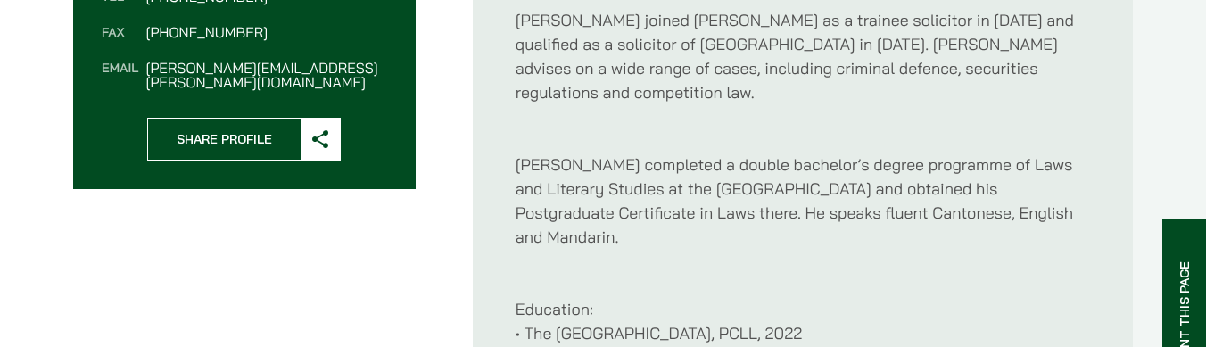
scroll to position [798, 0]
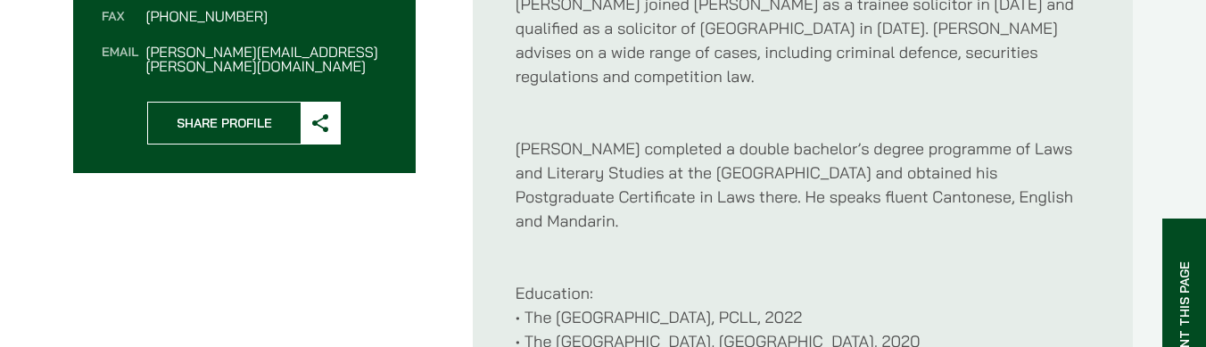
click at [601, 257] on p "Education: • The University of Hong Kong, PCLL, 2022 • The University of Hong K…" at bounding box center [803, 317] width 575 height 120
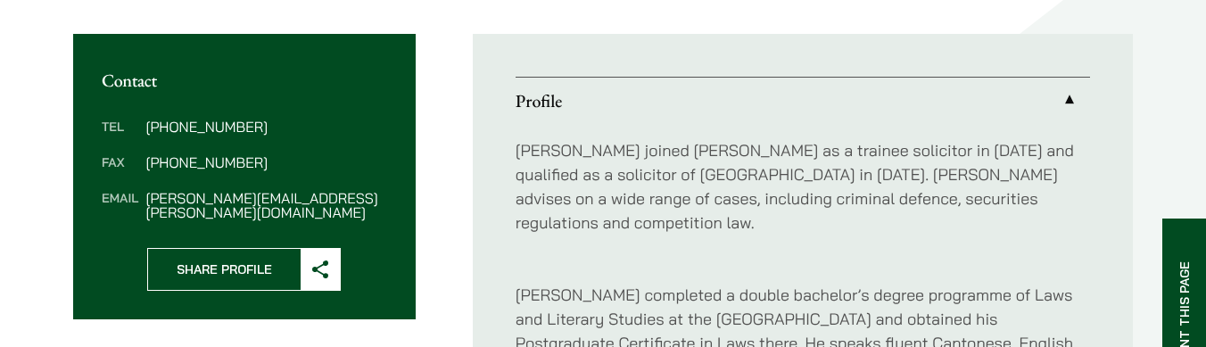
scroll to position [639, 0]
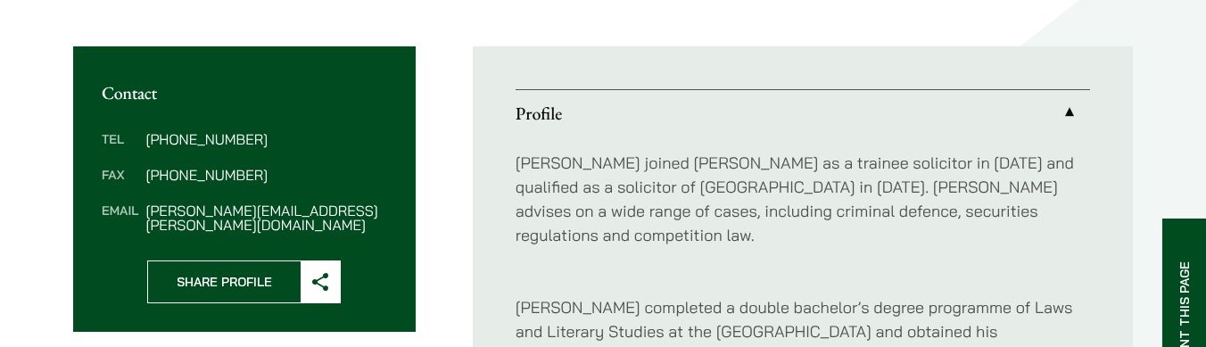
click at [403, 217] on div "Tel (852) 2230 1408 Fax (852) 2845 1637 Email brian.fung@haldanes.com" at bounding box center [244, 181] width 343 height 157
copy dd "brian.fung@haldanes.com"
drag, startPoint x: 334, startPoint y: 207, endPoint x: 147, endPoint y: 206, distance: 186.5
click at [147, 206] on dd "brian.fung@haldanes.com" at bounding box center [265, 217] width 241 height 29
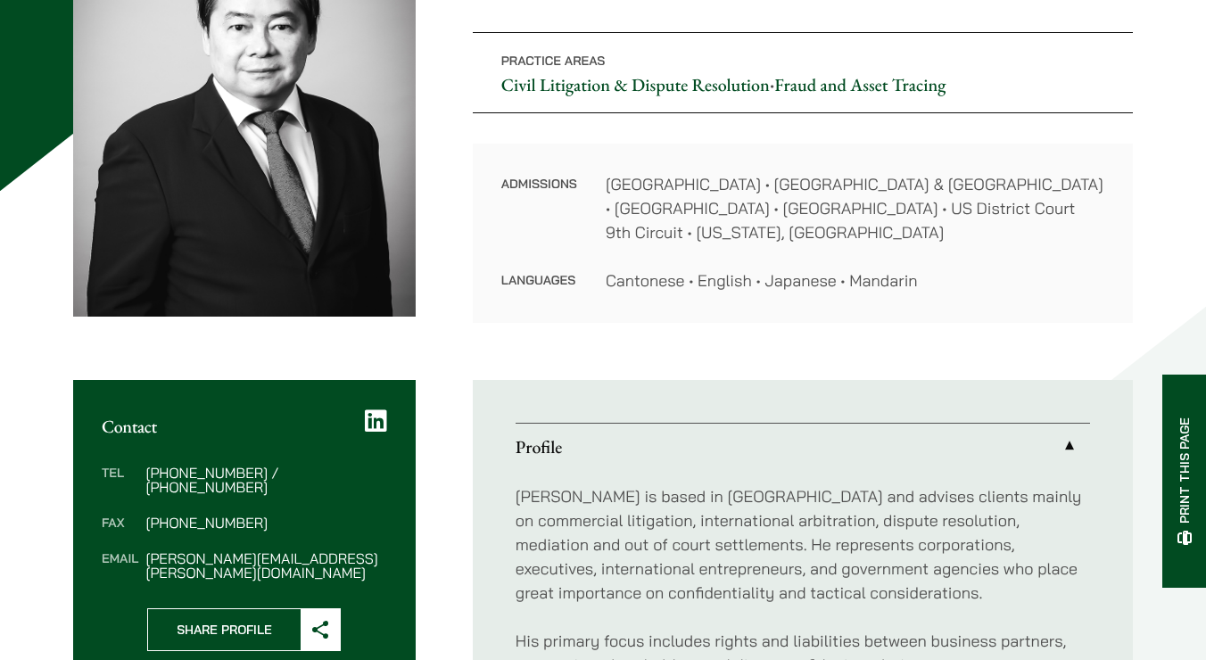
scroll to position [277, 0]
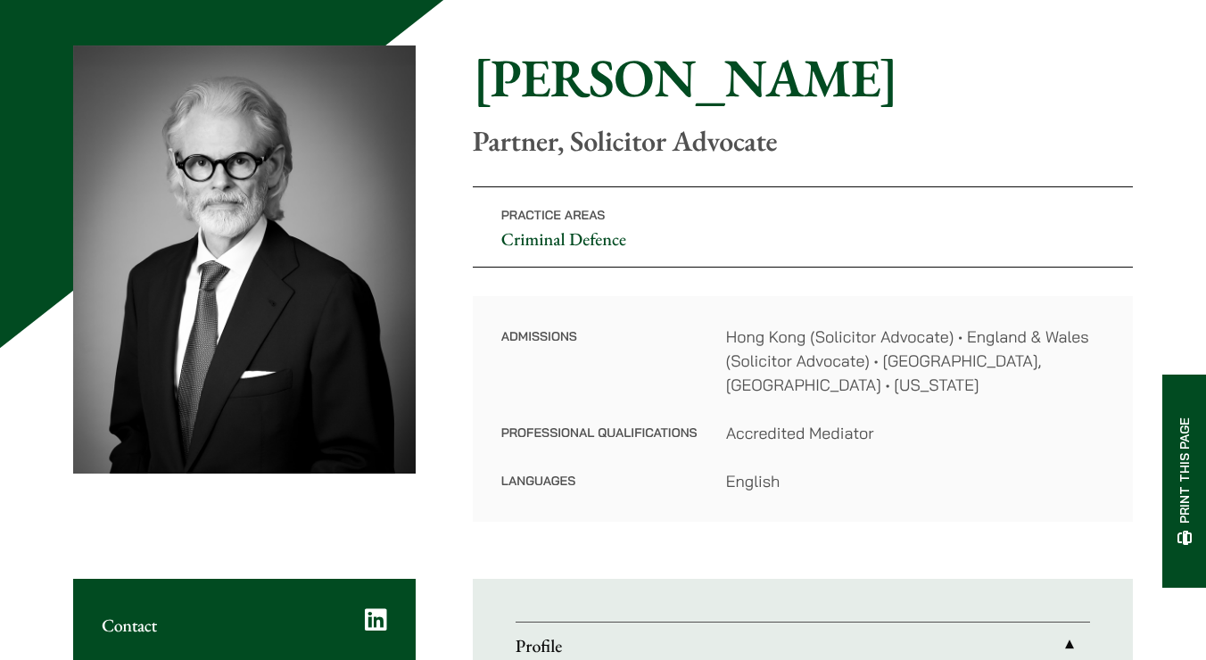
scroll to position [284, 0]
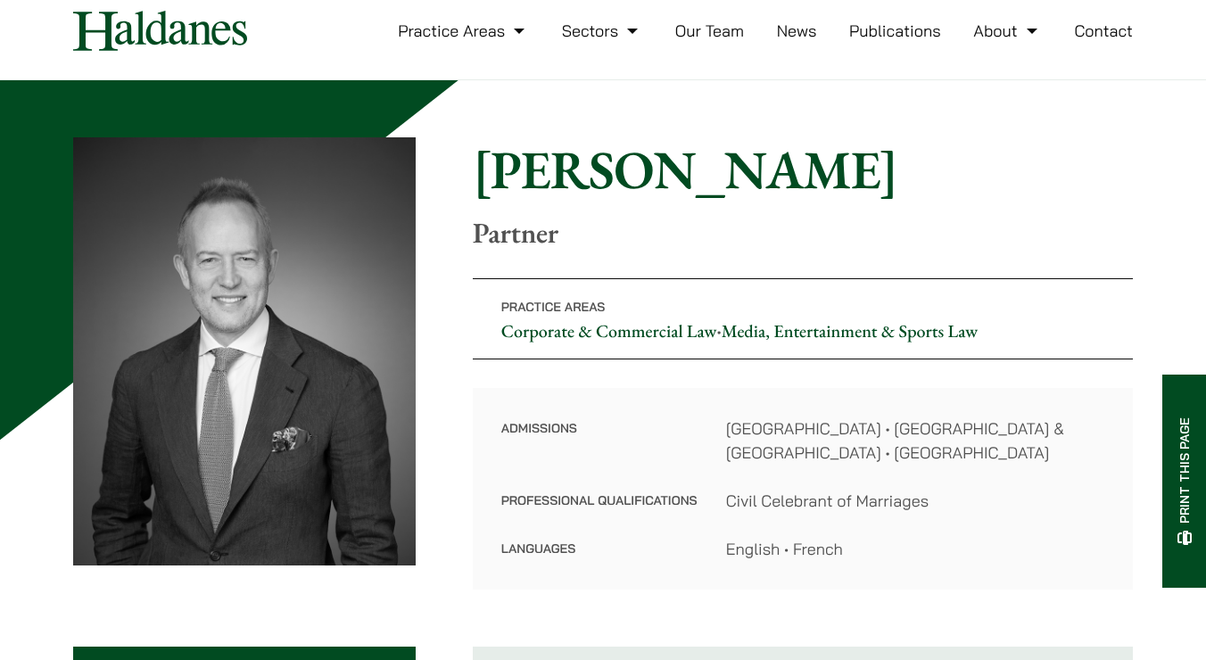
scroll to position [52, 0]
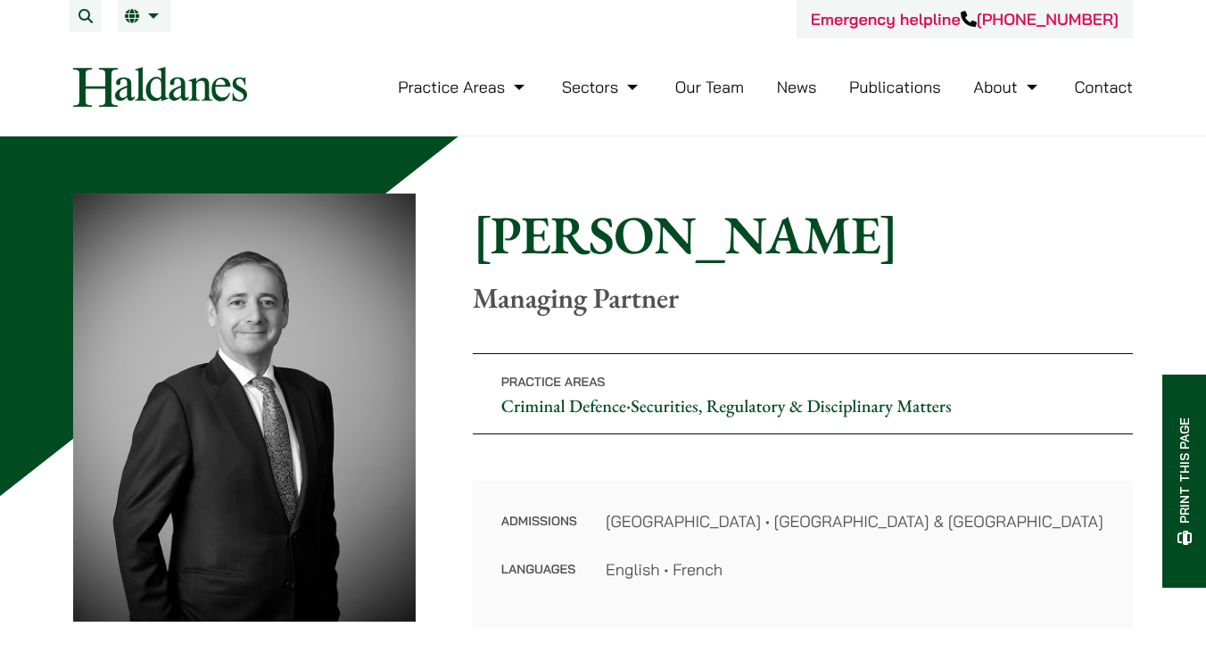
click at [831, 533] on dd "[GEOGRAPHIC_DATA] • [GEOGRAPHIC_DATA] & [GEOGRAPHIC_DATA]" at bounding box center [855, 521] width 499 height 24
